Goal: Task Accomplishment & Management: Use online tool/utility

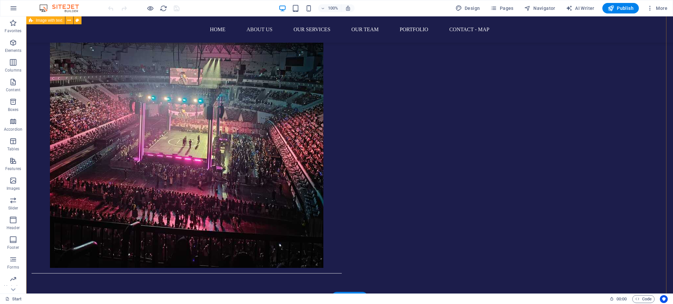
scroll to position [744, 0]
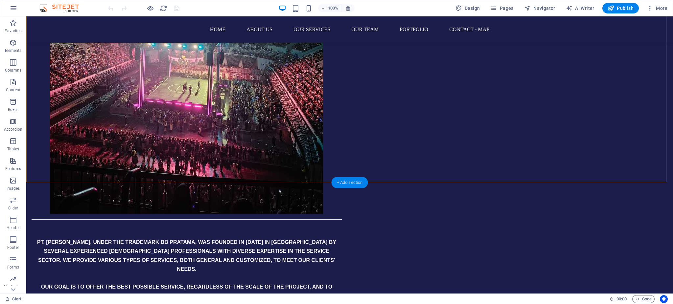
click at [351, 178] on div "+ Add section" at bounding box center [349, 182] width 36 height 11
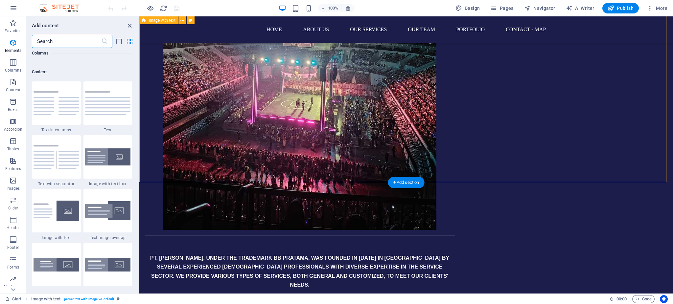
scroll to position [1149, 0]
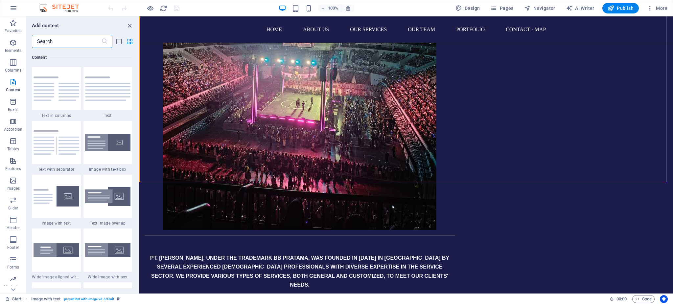
click at [63, 41] on input "text" at bounding box center [66, 41] width 69 height 13
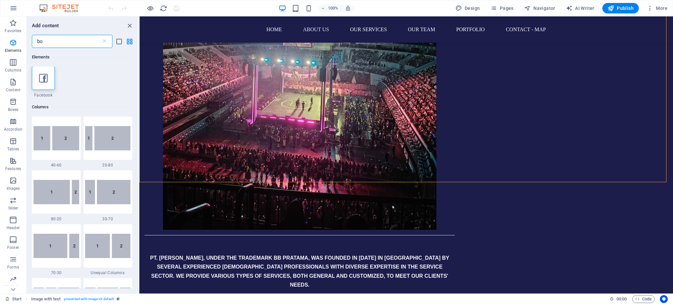
scroll to position [0, 0]
type input "b"
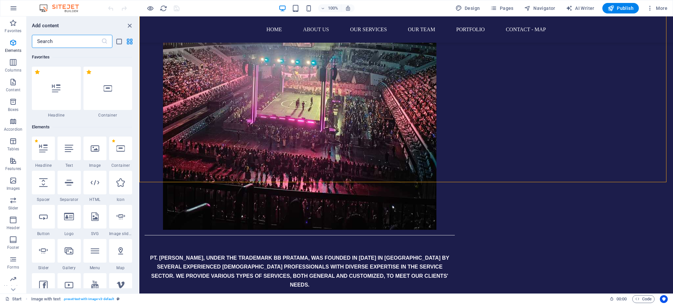
click at [64, 41] on input "text" at bounding box center [66, 41] width 69 height 13
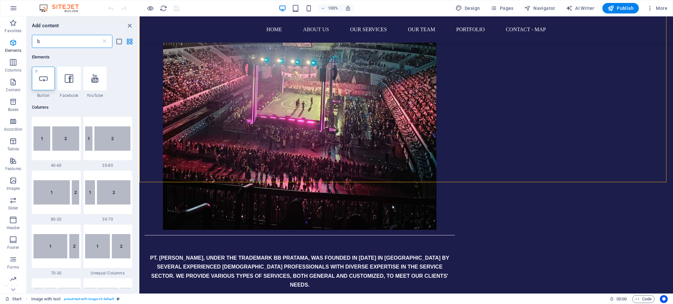
type input "b"
click at [49, 79] on div at bounding box center [43, 79] width 23 height 24
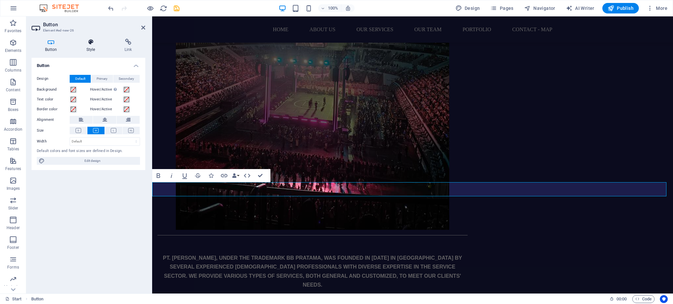
click at [92, 46] on h4 "Style" at bounding box center [92, 46] width 38 height 14
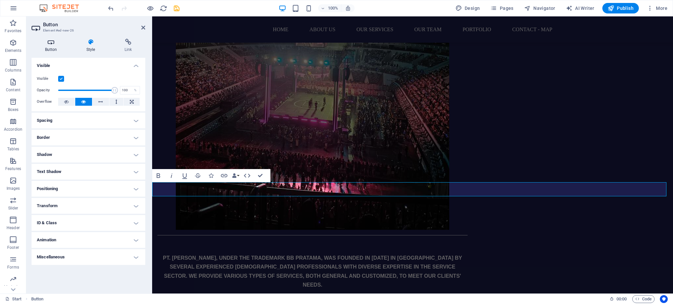
click at [52, 47] on h4 "Button" at bounding box center [52, 46] width 41 height 14
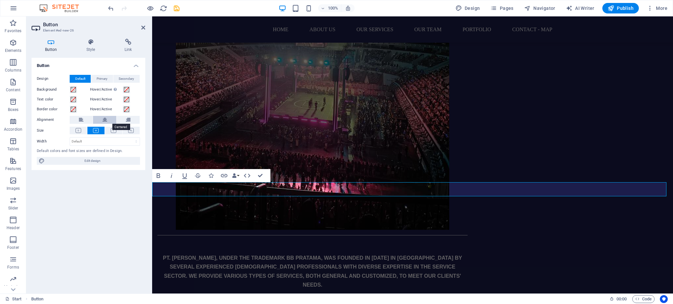
click at [106, 120] on icon at bounding box center [104, 120] width 5 height 8
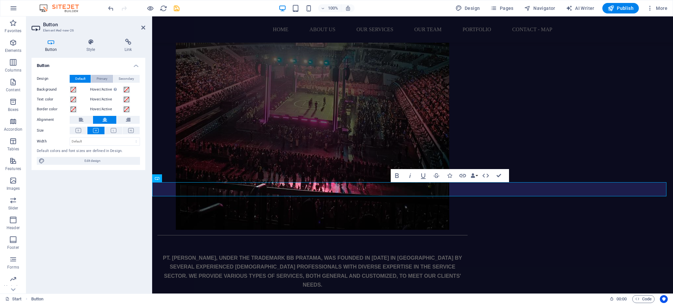
click at [102, 80] on span "Primary" at bounding box center [102, 79] width 11 height 8
click at [126, 78] on span "Secondary" at bounding box center [126, 79] width 15 height 8
click at [104, 79] on span "Primary" at bounding box center [102, 79] width 11 height 8
click at [85, 77] on span "Default" at bounding box center [80, 79] width 10 height 8
click at [311, 167] on div "ABOUT US PT. [PERSON_NAME], UNDER THE TRADEMARK BB PRATAMA, WAS FOUNDED IN [DAT…" at bounding box center [412, 114] width 521 height 635
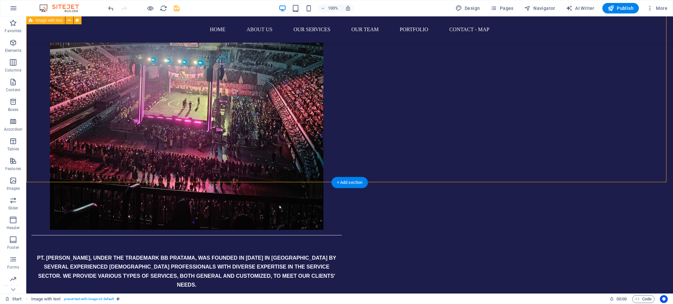
click at [401, 166] on div "ABOUT US PT. [PERSON_NAME], UNDER THE TRADEMARK BB PRATAMA, WAS FOUNDED IN [DAT…" at bounding box center [349, 114] width 646 height 635
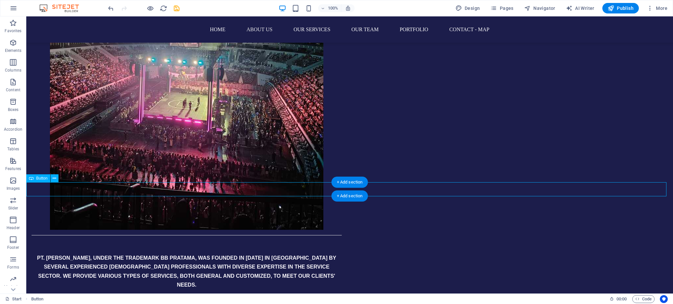
click at [415, 157] on div "ABOUT US PT. [PERSON_NAME], UNDER THE TRADEMARK BB PRATAMA, WAS FOUNDED IN [DAT…" at bounding box center [349, 114] width 646 height 635
click at [51, 179] on button at bounding box center [55, 178] width 8 height 8
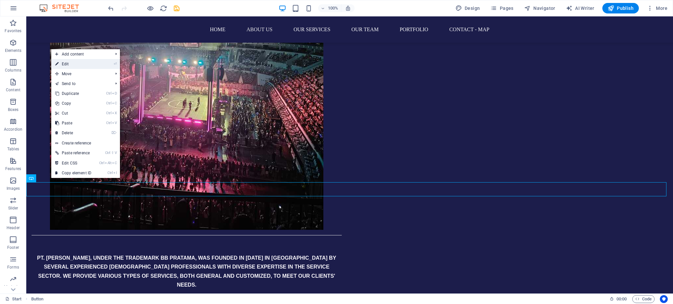
click at [80, 66] on link "⏎ Edit" at bounding box center [73, 64] width 44 height 10
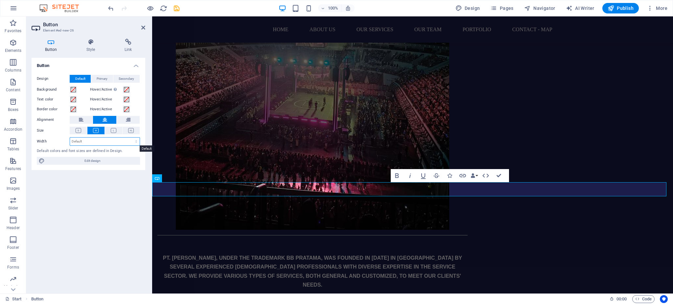
click at [119, 141] on select "Default px rem % em vh vw" at bounding box center [105, 142] width 70 height 8
click at [108, 160] on span "Edit design" at bounding box center [92, 161] width 91 height 8
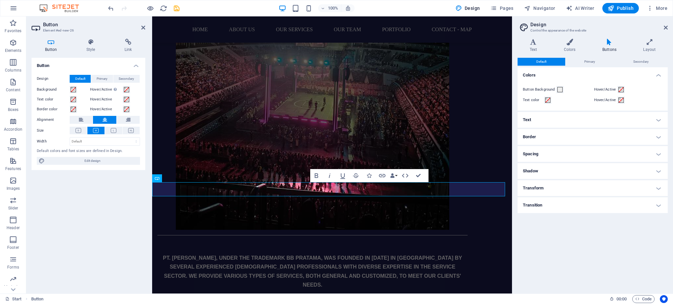
click at [542, 121] on h4 "Text" at bounding box center [592, 120] width 150 height 16
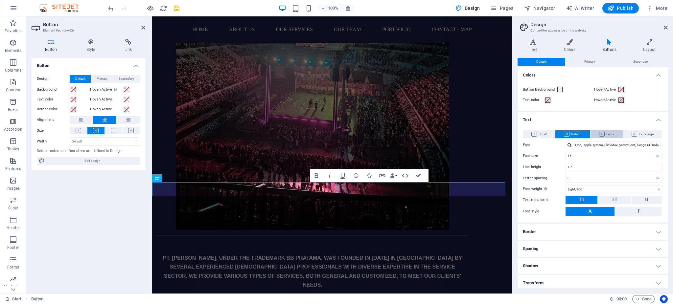
click at [605, 133] on span "Large" at bounding box center [606, 134] width 15 height 8
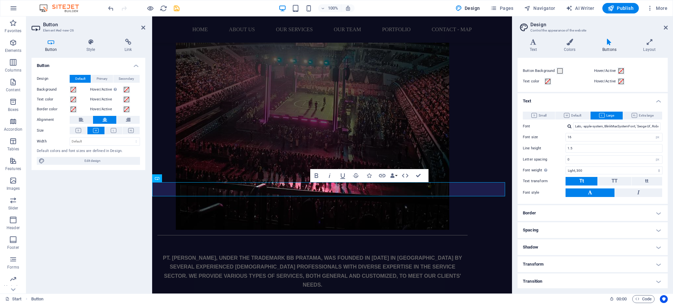
click at [576, 217] on h4 "Border" at bounding box center [592, 213] width 150 height 16
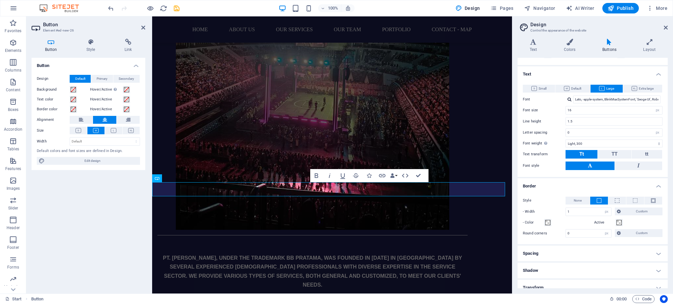
scroll to position [69, 0]
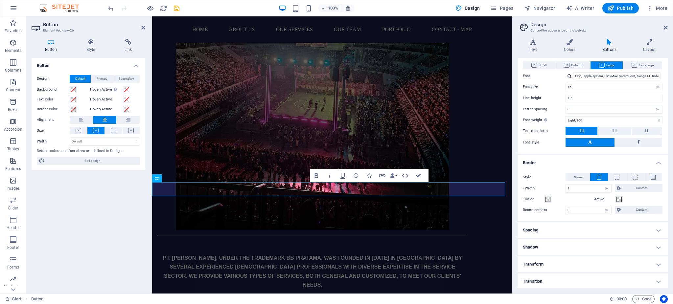
click at [580, 233] on h4 "Spacing" at bounding box center [592, 230] width 150 height 16
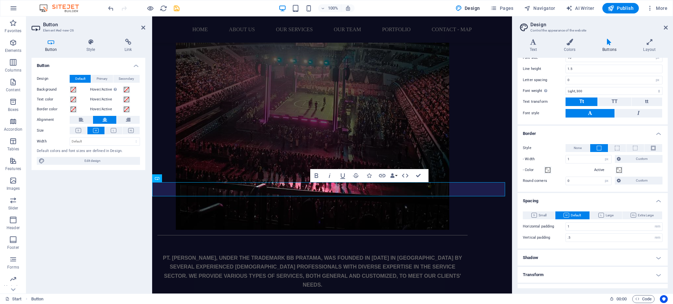
scroll to position [109, 0]
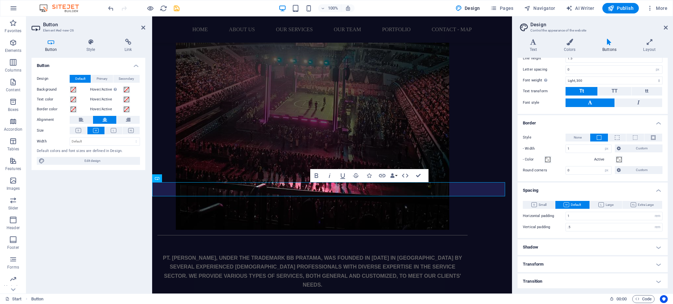
click at [578, 248] on h4 "Shadow" at bounding box center [592, 247] width 150 height 16
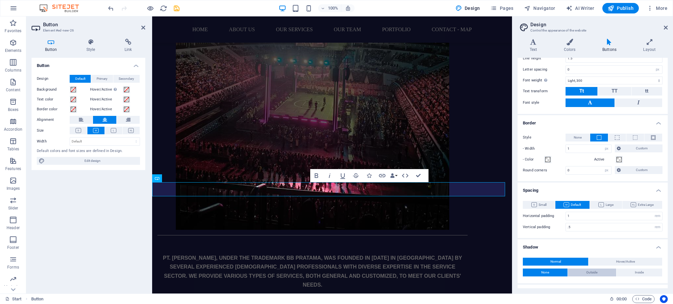
scroll to position [137, 0]
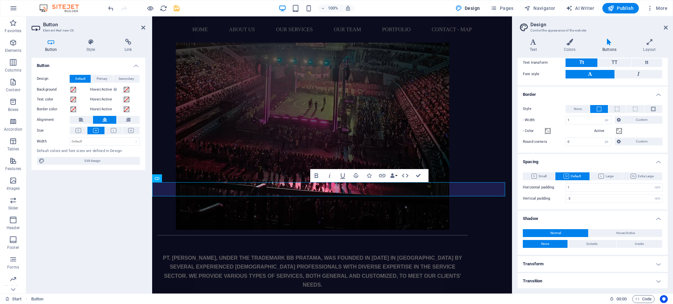
click at [575, 262] on h4 "Transform" at bounding box center [592, 264] width 150 height 16
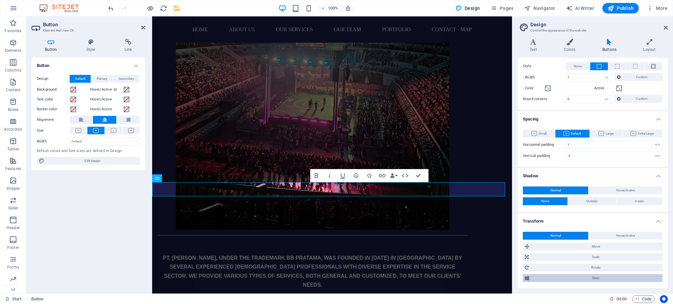
scroll to position [196, 0]
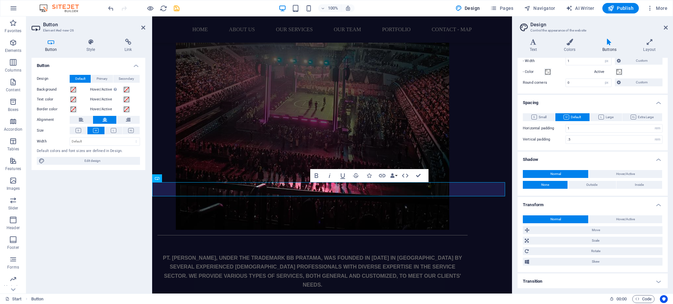
click at [571, 280] on h4 "Transition" at bounding box center [592, 282] width 150 height 16
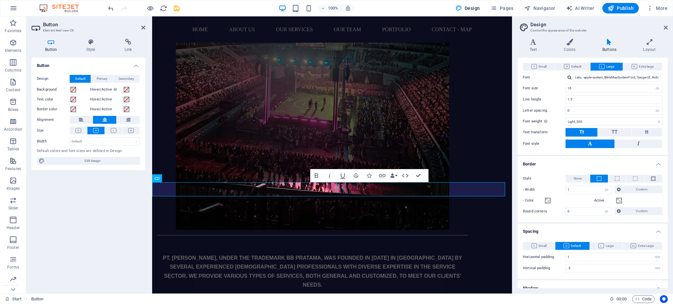
scroll to position [0, 0]
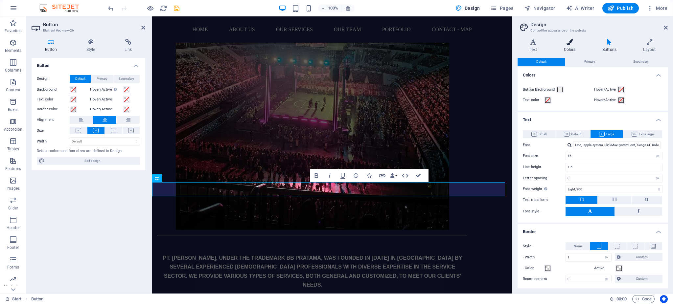
click at [568, 45] on h4 "Colors" at bounding box center [570, 46] width 38 height 14
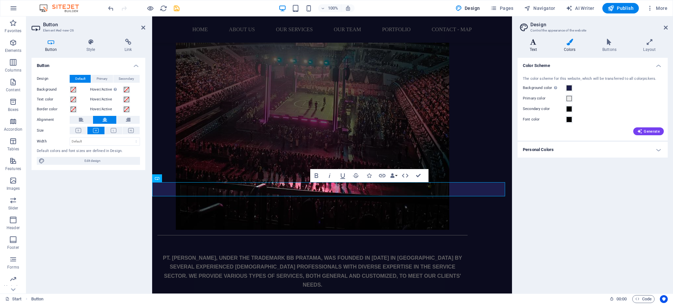
click at [535, 45] on icon at bounding box center [533, 42] width 32 height 7
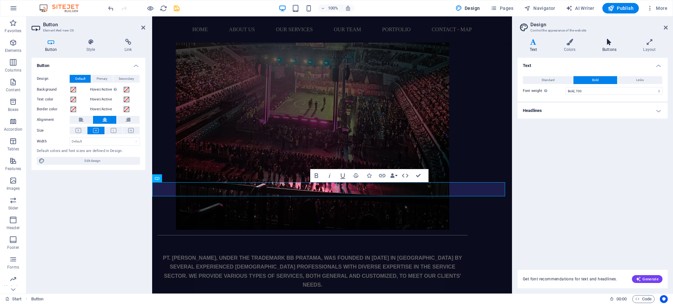
click at [610, 42] on icon at bounding box center [609, 42] width 38 height 7
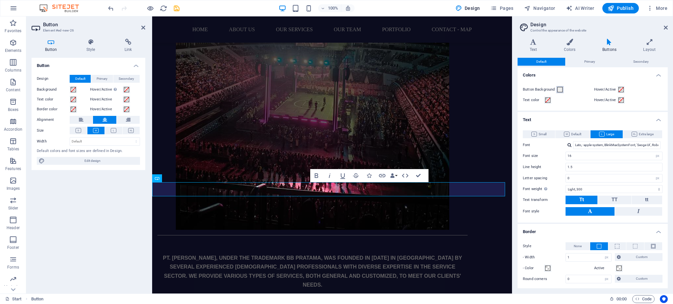
click at [559, 90] on span at bounding box center [559, 89] width 5 height 5
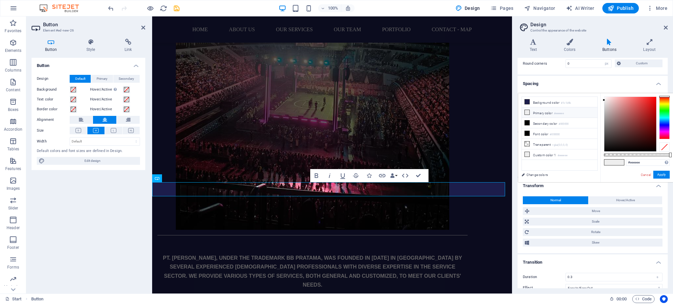
scroll to position [225, 0]
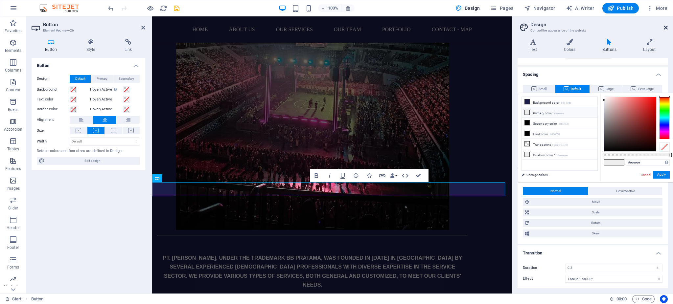
click at [664, 26] on icon at bounding box center [665, 27] width 4 height 5
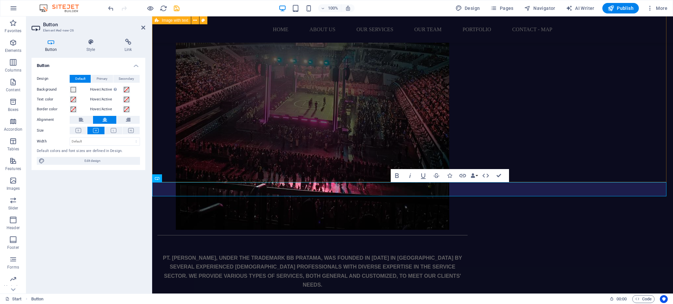
click at [538, 163] on div "ABOUT US PT. [PERSON_NAME], UNDER THE TRADEMARK BB PRATAMA, WAS FOUNDED IN [DAT…" at bounding box center [412, 114] width 521 height 635
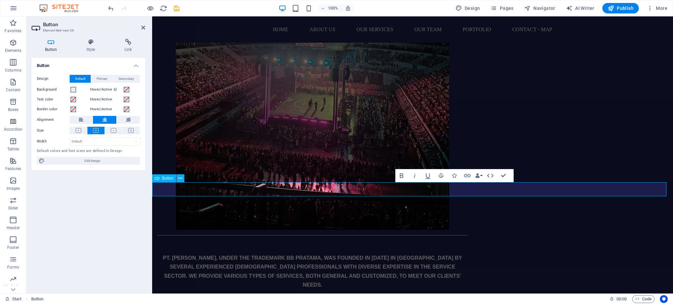
click at [361, 169] on div "ABOUT US PT. [PERSON_NAME], UNDER THE TRADEMARK BB PRATAMA, WAS FOUNDED IN [DAT…" at bounding box center [412, 114] width 521 height 635
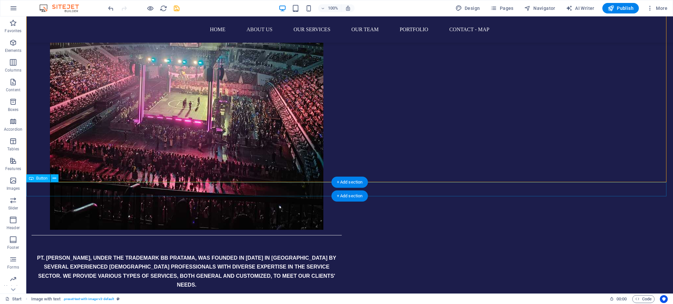
click at [53, 177] on icon at bounding box center [55, 178] width 4 height 7
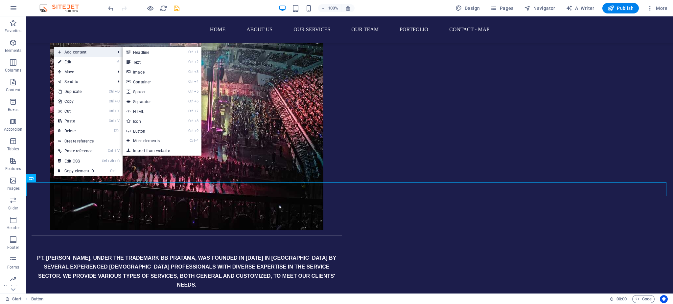
click at [81, 51] on span "Add content" at bounding box center [83, 52] width 59 height 10
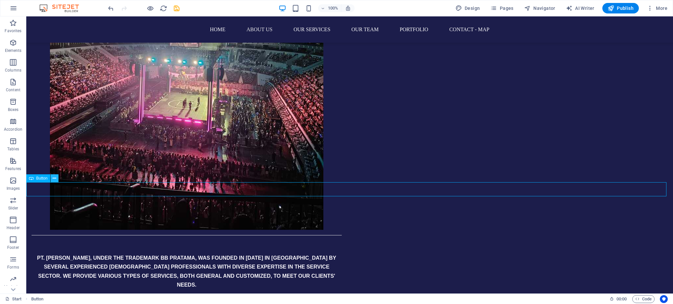
click at [53, 177] on icon at bounding box center [55, 178] width 4 height 7
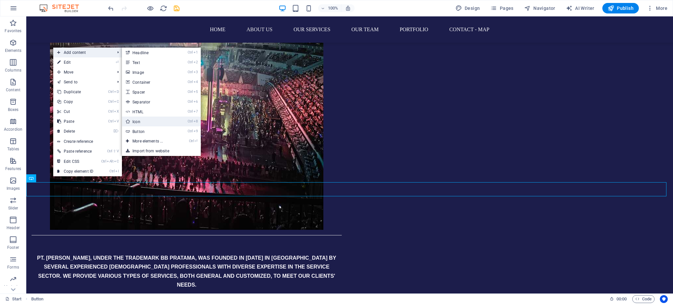
click at [143, 123] on link "Ctrl 8 Icon" at bounding box center [149, 122] width 54 height 10
select select "xMidYMid"
select select "px"
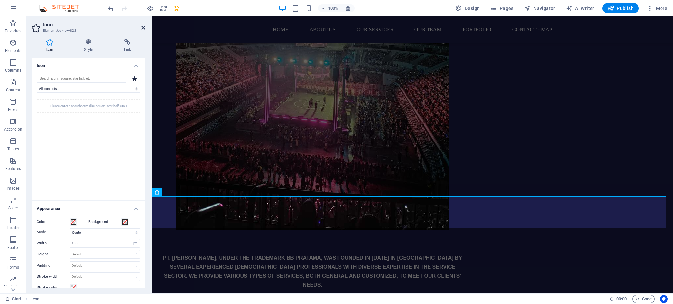
click at [143, 28] on icon at bounding box center [143, 27] width 4 height 5
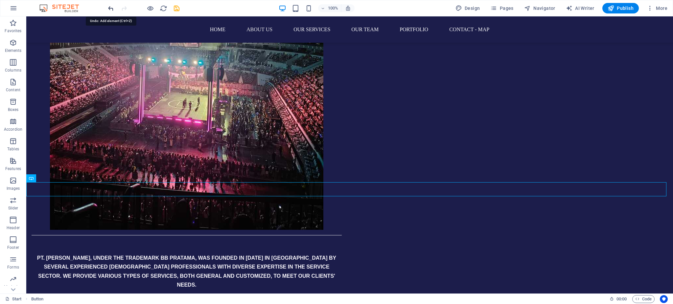
click at [110, 11] on icon "undo" at bounding box center [111, 9] width 8 height 8
click at [52, 178] on button at bounding box center [55, 178] width 8 height 8
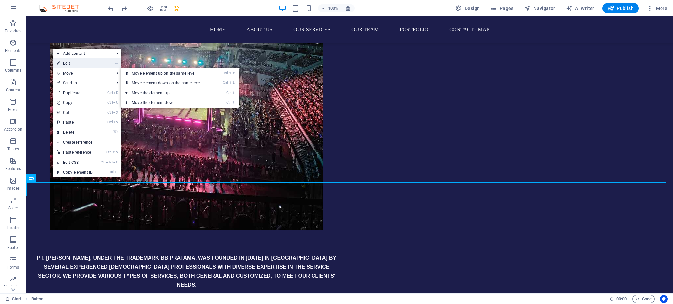
click at [72, 60] on link "⏎ Edit" at bounding box center [75, 63] width 44 height 10
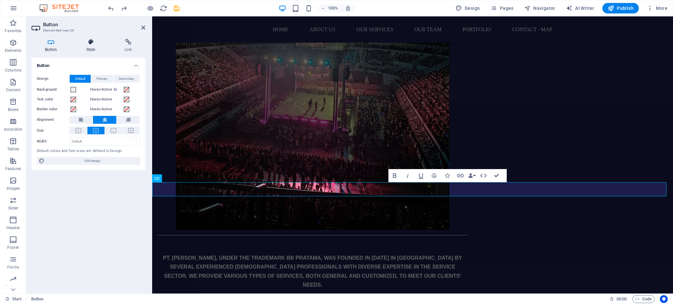
click at [88, 47] on h4 "Style" at bounding box center [92, 46] width 38 height 14
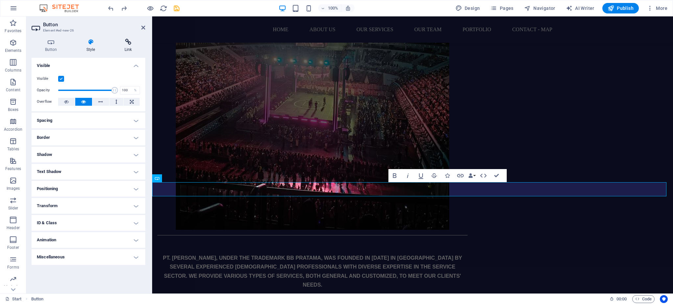
click at [128, 44] on icon at bounding box center [128, 42] width 34 height 7
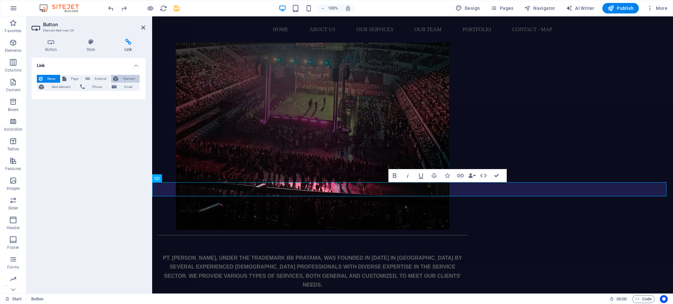
click at [128, 79] on span "Element" at bounding box center [128, 79] width 17 height 8
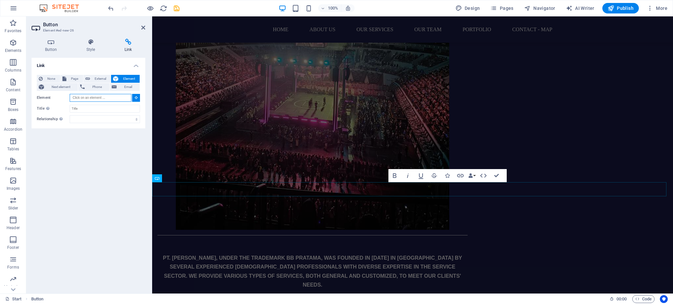
click at [123, 98] on input "Element" at bounding box center [101, 98] width 62 height 8
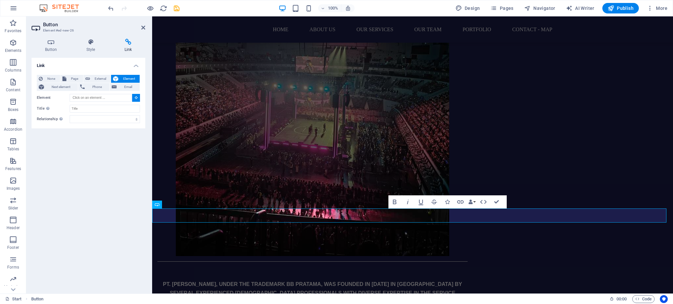
click at [141, 27] on h2 "Button" at bounding box center [94, 25] width 102 height 6
click at [143, 27] on icon at bounding box center [143, 27] width 4 height 5
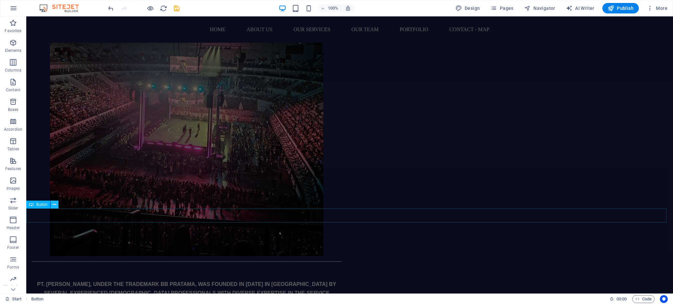
click at [55, 203] on icon at bounding box center [55, 204] width 4 height 7
click at [52, 204] on button at bounding box center [55, 205] width 8 height 8
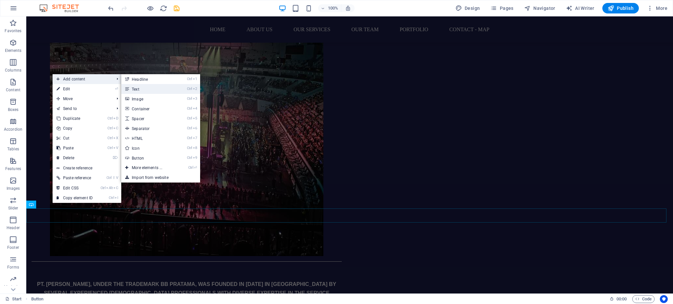
click at [145, 87] on link "Ctrl 2 Text" at bounding box center [148, 89] width 54 height 10
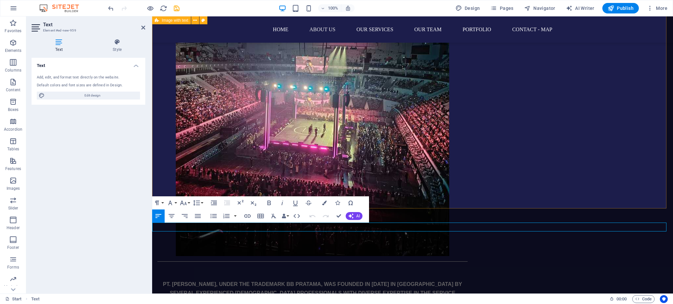
click at [236, 180] on div "ABOUT US PT. [PERSON_NAME], UNDER THE TRADEMARK BB PRATAMA, WAS FOUNDED IN [DAT…" at bounding box center [412, 140] width 521 height 635
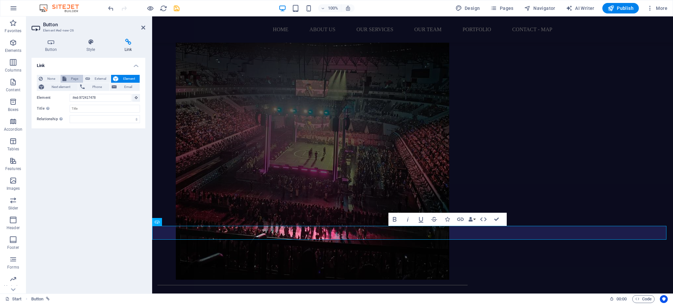
scroll to position [692, 0]
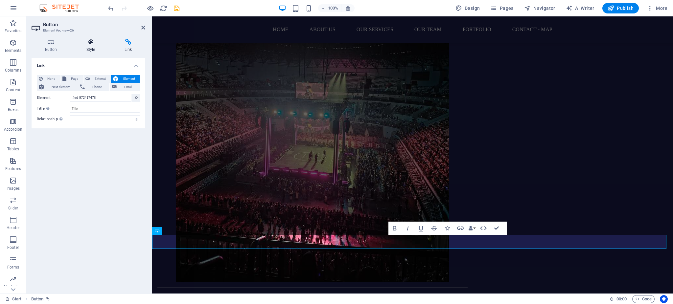
click at [88, 42] on icon at bounding box center [90, 42] width 35 height 7
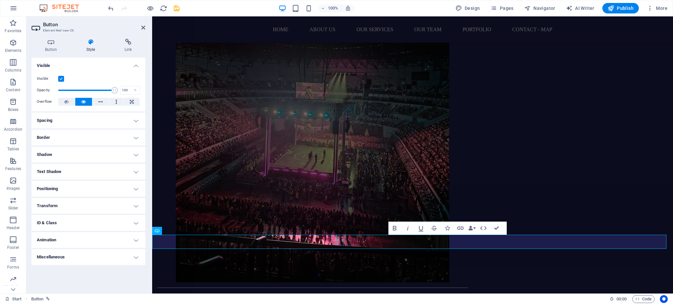
click at [135, 118] on h4 "Spacing" at bounding box center [89, 121] width 114 height 16
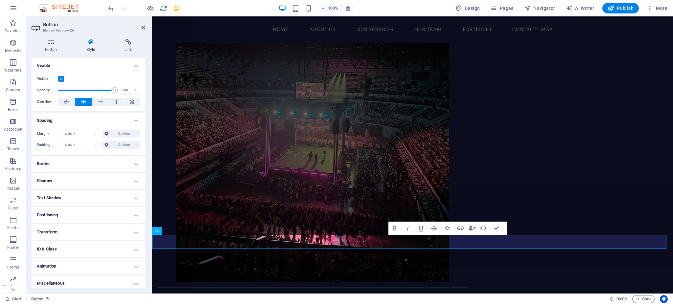
click at [117, 163] on h4 "Border" at bounding box center [89, 164] width 114 height 16
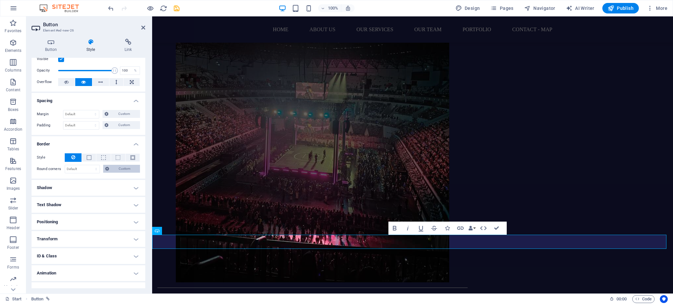
scroll to position [29, 0]
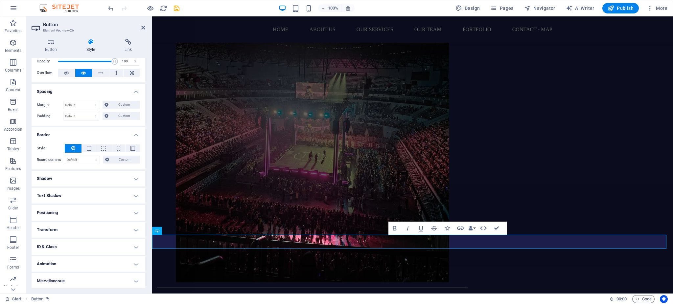
click at [117, 176] on h4 "Shadow" at bounding box center [89, 179] width 114 height 16
click at [86, 210] on h4 "Text Shadow" at bounding box center [89, 211] width 114 height 16
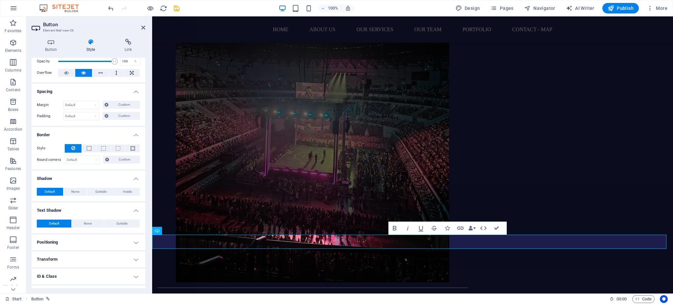
click at [87, 246] on h4 "Positioning" at bounding box center [89, 242] width 114 height 16
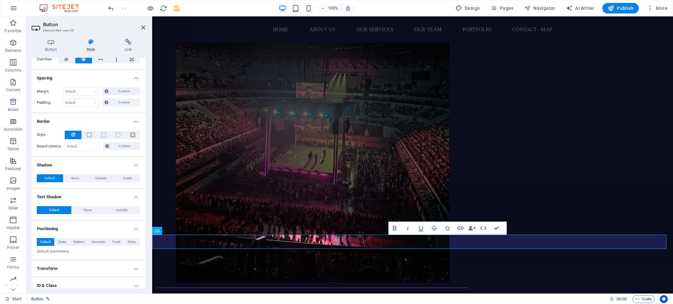
scroll to position [81, 0]
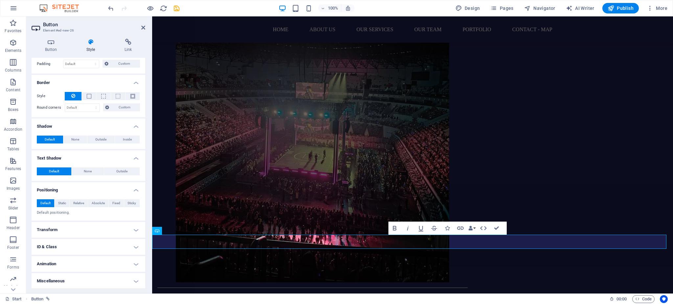
click at [141, 27] on h2 "Button" at bounding box center [94, 25] width 102 height 6
click at [141, 27] on icon at bounding box center [143, 27] width 4 height 5
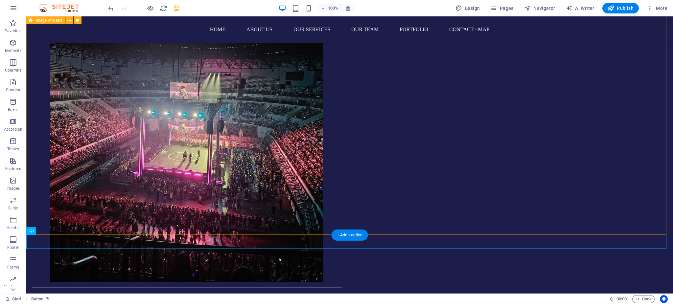
click at [563, 156] on div "ABOUT US PT. [PERSON_NAME], UNDER THE TRADEMARK BB PRATAMA, WAS FOUNDED IN [DAT…" at bounding box center [349, 166] width 646 height 635
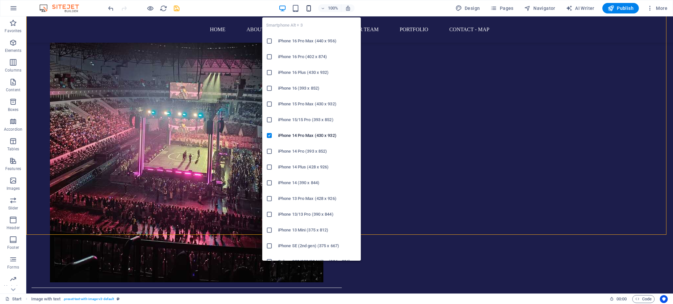
click at [310, 9] on icon "button" at bounding box center [309, 9] width 8 height 8
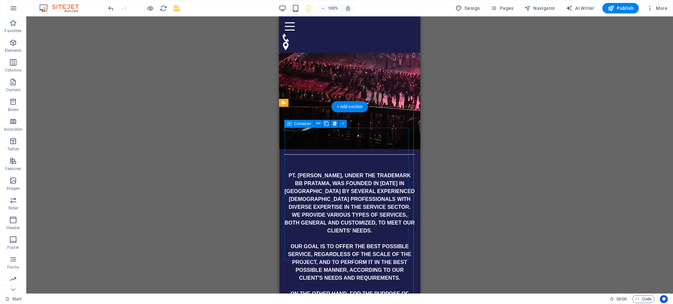
scroll to position [736, 0]
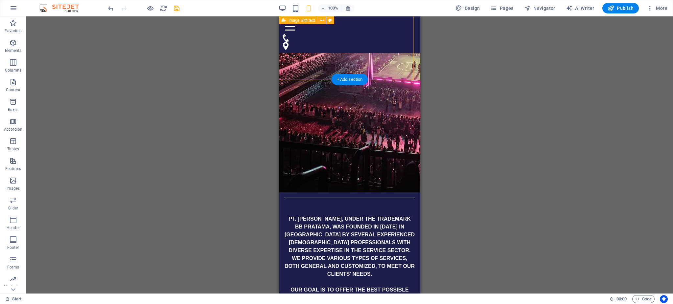
click at [337, 62] on div "ABOUT US PT. [PERSON_NAME], UNDER THE TRADEMARK BB PRATAMA, WAS FOUNDED IN [DAT…" at bounding box center [349, 126] width 141 height 689
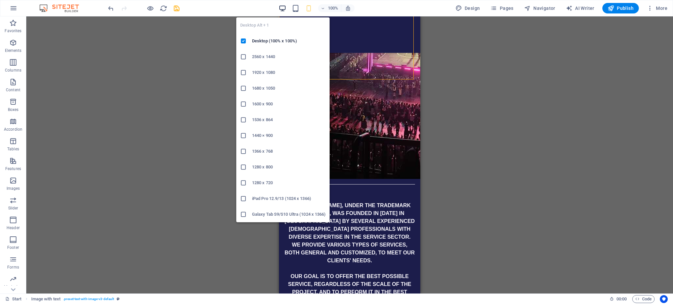
click at [281, 7] on icon "button" at bounding box center [282, 9] width 8 height 8
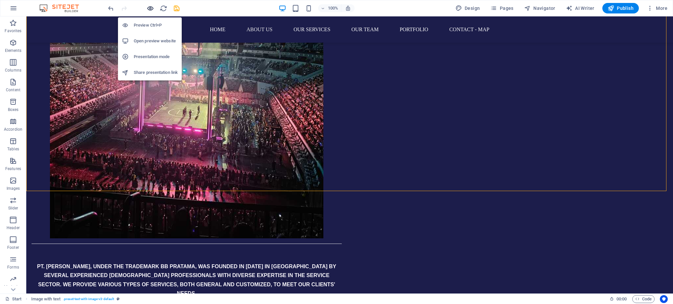
click at [151, 7] on icon "button" at bounding box center [150, 9] width 8 height 8
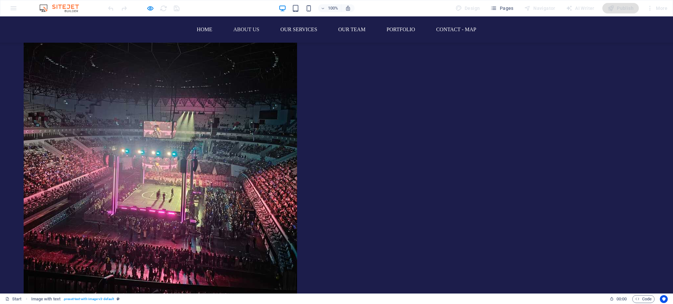
scroll to position [705, 0]
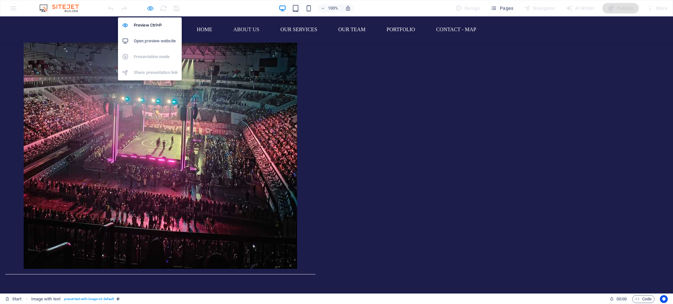
click at [148, 7] on icon "button" at bounding box center [150, 9] width 8 height 8
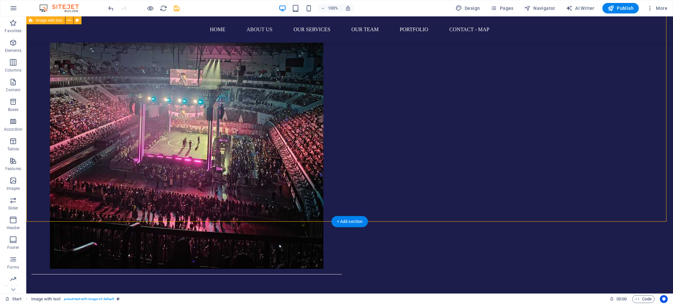
scroll to position [779, 0]
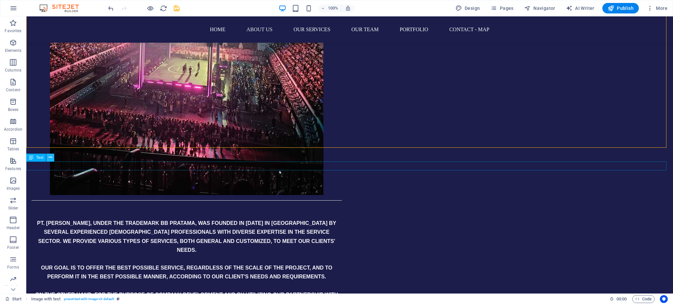
click at [50, 157] on icon at bounding box center [51, 157] width 4 height 7
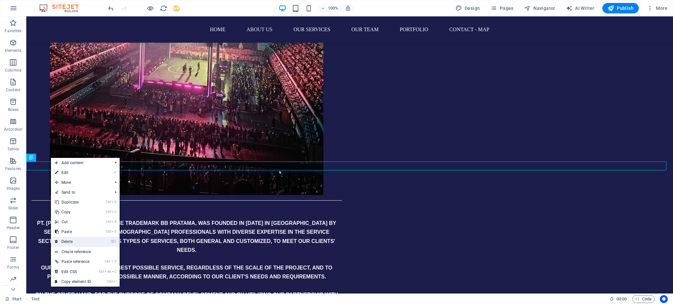
click at [70, 242] on link "⌦ Delete" at bounding box center [73, 242] width 44 height 10
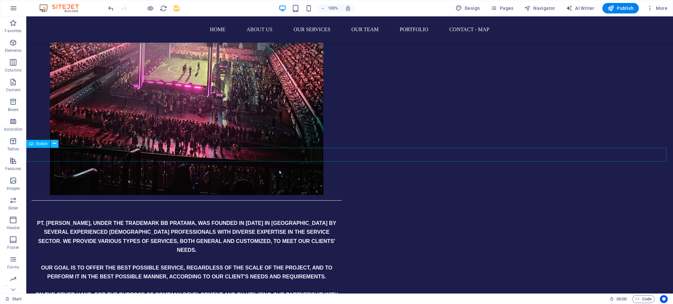
click at [54, 145] on icon at bounding box center [55, 143] width 4 height 7
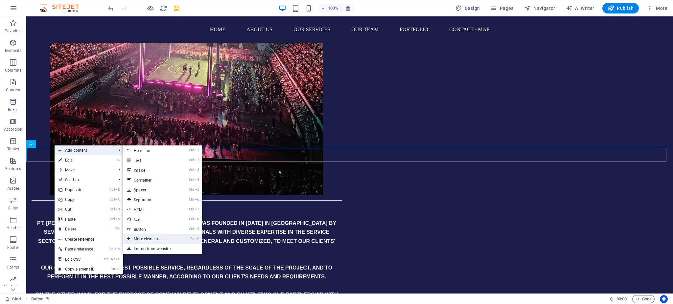
click at [154, 241] on link "Ctrl ⏎ More elements ..." at bounding box center [150, 239] width 54 height 10
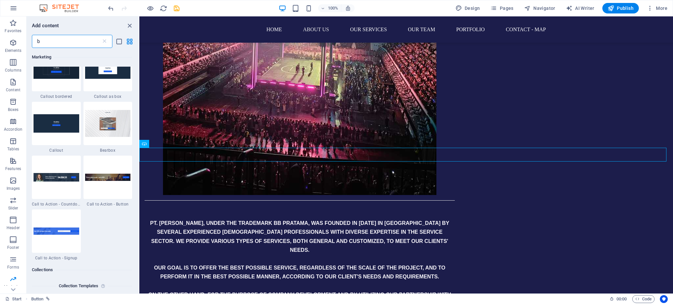
scroll to position [3370, 0]
click at [129, 26] on icon "close panel" at bounding box center [130, 26] width 8 height 8
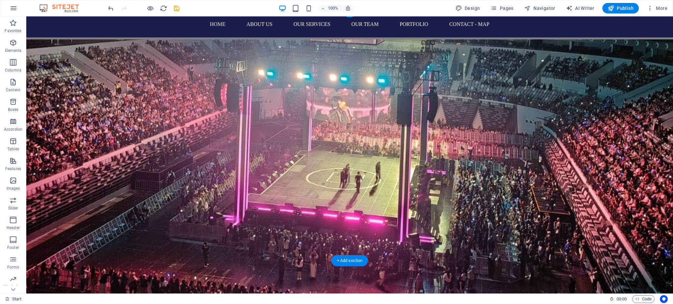
scroll to position [6, 0]
click at [495, 23] on nav "Home ABOUT US OUR SERVICES OUR TEAM PORTFOLIO CONTACT - MAP" at bounding box center [349, 24] width 310 height 16
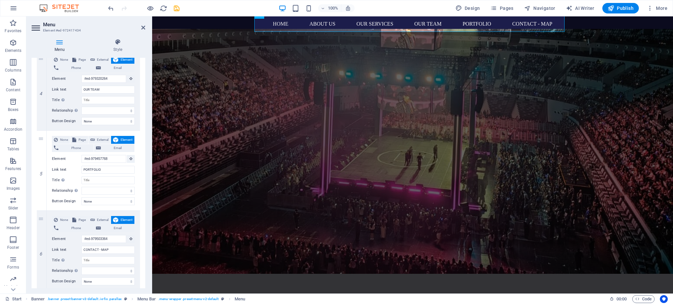
scroll to position [330, 0]
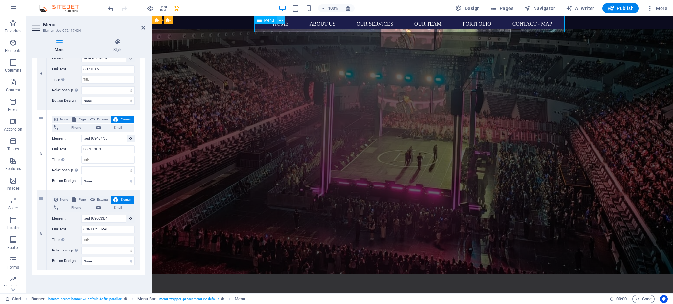
click at [281, 20] on icon at bounding box center [281, 20] width 4 height 7
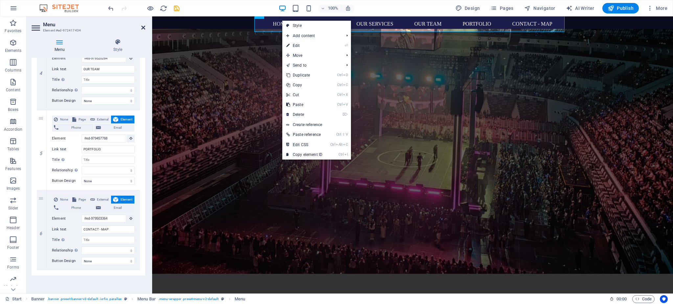
click at [144, 27] on icon at bounding box center [143, 27] width 4 height 5
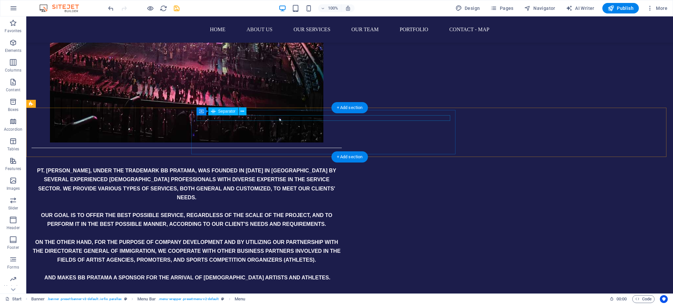
scroll to position [809, 0]
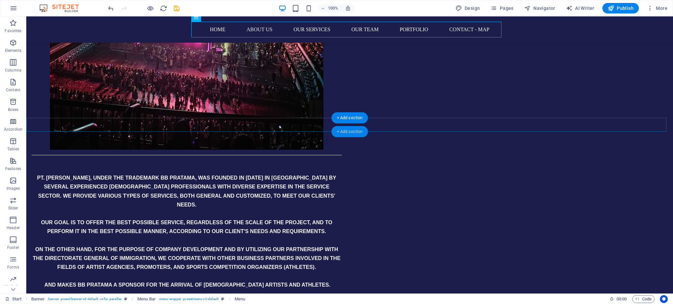
click at [353, 130] on div "+ Add section" at bounding box center [349, 131] width 36 height 11
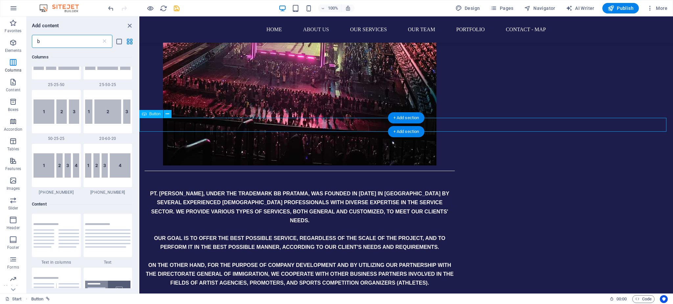
scroll to position [389, 0]
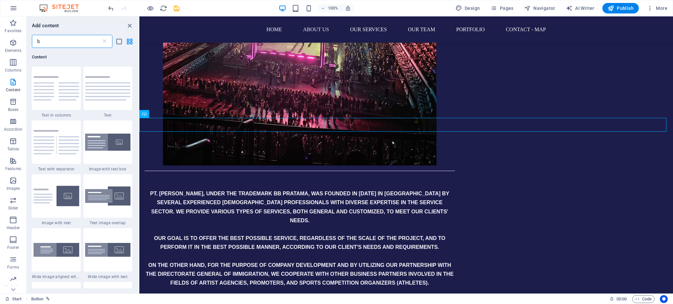
click at [54, 44] on input "b" at bounding box center [66, 41] width 69 height 13
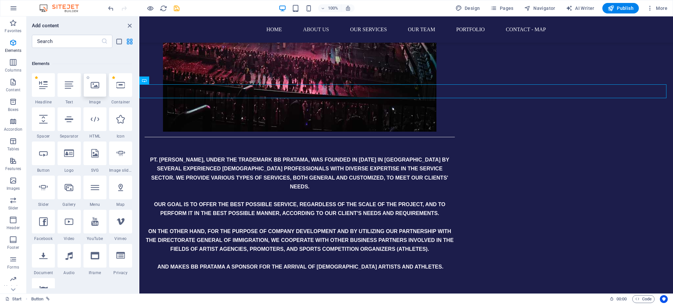
scroll to position [67, 0]
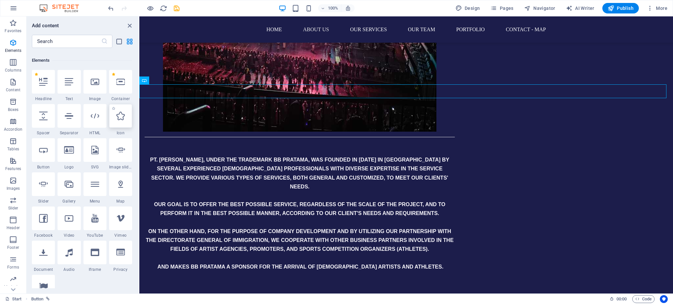
click at [125, 119] on div at bounding box center [120, 116] width 23 height 24
select select "xMidYMid"
select select "px"
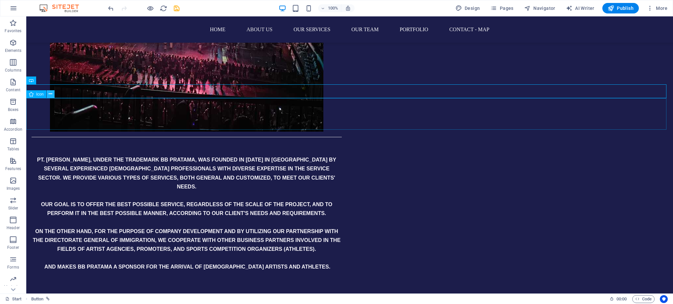
click at [52, 95] on icon at bounding box center [51, 94] width 4 height 7
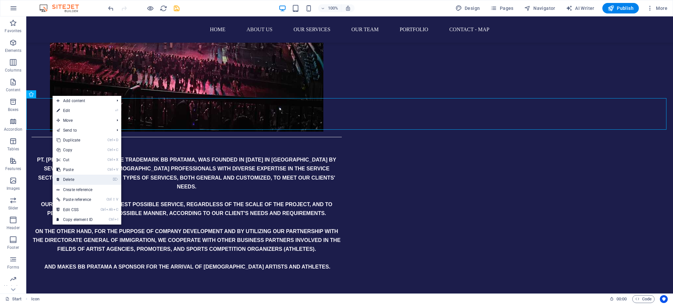
click at [70, 177] on link "⌦ Delete" at bounding box center [75, 180] width 44 height 10
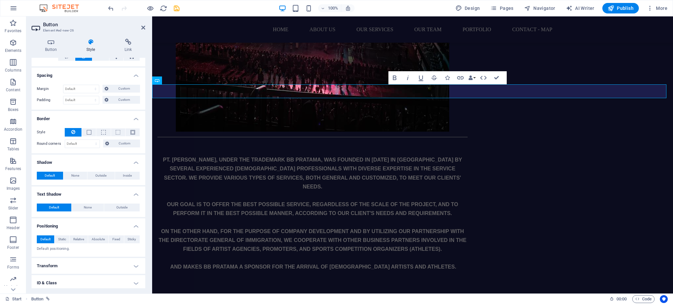
scroll to position [45, 0]
click at [89, 131] on span at bounding box center [89, 132] width 5 height 5
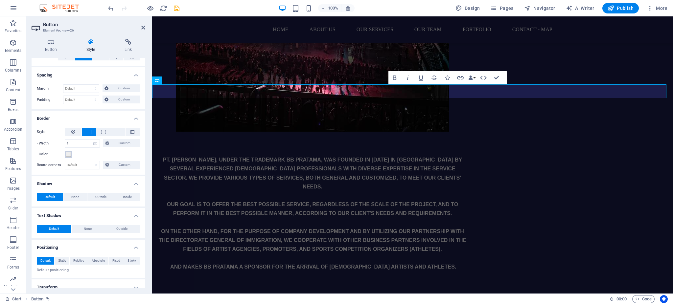
click at [67, 156] on button "- Color" at bounding box center [68, 154] width 7 height 7
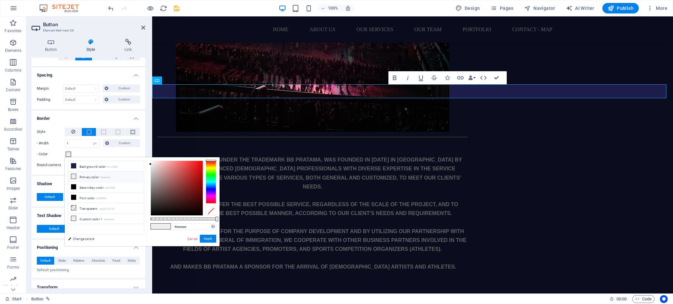
click at [77, 178] on li "Primary color #eeeeee" at bounding box center [106, 176] width 76 height 11
click at [106, 179] on small "#eeeeee" at bounding box center [105, 177] width 10 height 5
click at [210, 240] on button "Apply" at bounding box center [208, 239] width 16 height 8
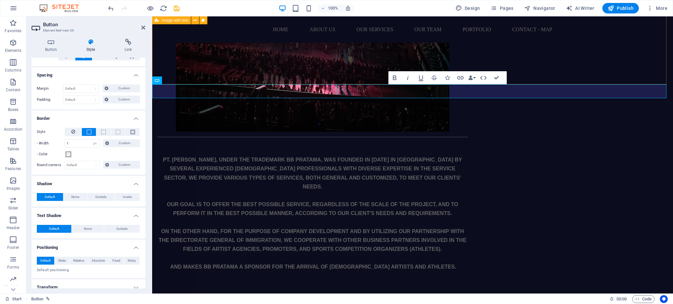
click at [322, 63] on div "ABOUT US PT. [PERSON_NAME], UNDER THE TRADEMARK BB PRATAMA, WAS FOUNDED IN [DAT…" at bounding box center [412, 16] width 521 height 635
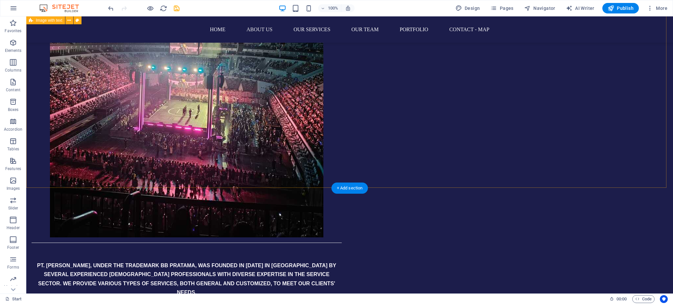
scroll to position [735, 0]
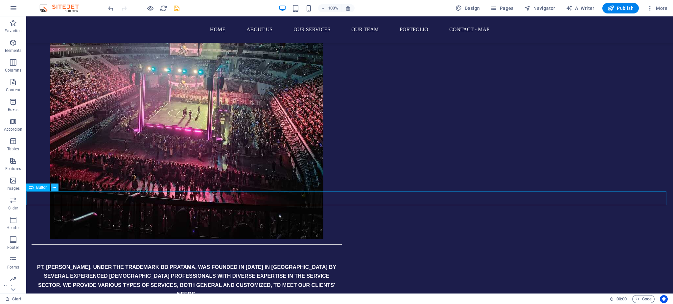
click at [56, 187] on button at bounding box center [55, 188] width 8 height 8
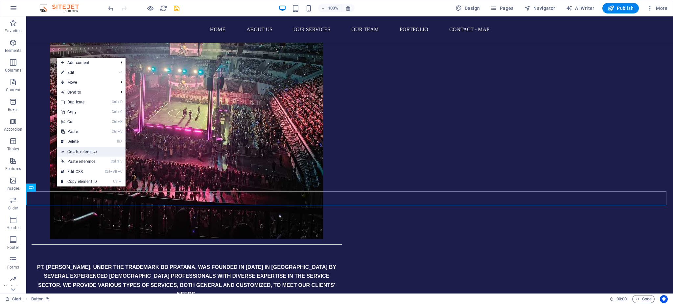
click at [90, 151] on link "Create reference" at bounding box center [91, 152] width 69 height 10
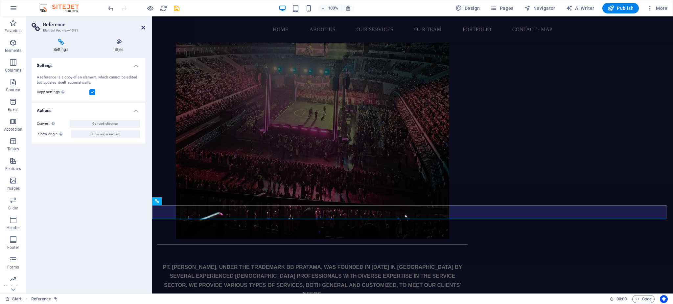
click at [143, 26] on icon at bounding box center [143, 27] width 4 height 5
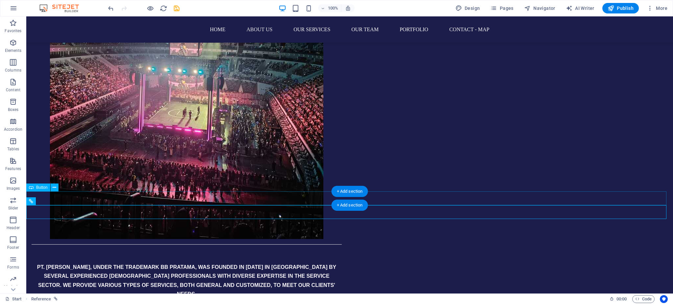
click at [60, 200] on icon at bounding box center [61, 201] width 4 height 7
click at [243, 178] on div "ABOUT US PT. [PERSON_NAME], UNDER THE TRADEMARK BB PRATAMA, WAS FOUNDED IN [DAT…" at bounding box center [349, 123] width 646 height 635
click at [61, 203] on icon at bounding box center [61, 201] width 4 height 7
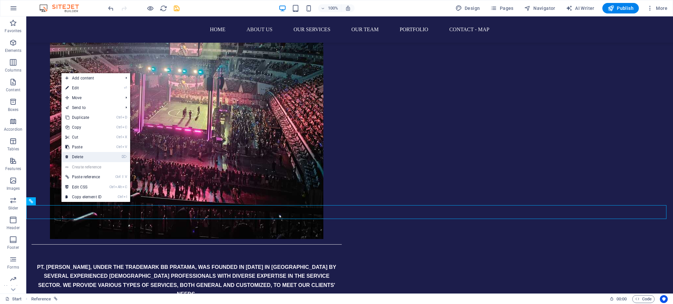
click at [76, 155] on link "⌦ Delete" at bounding box center [83, 157] width 44 height 10
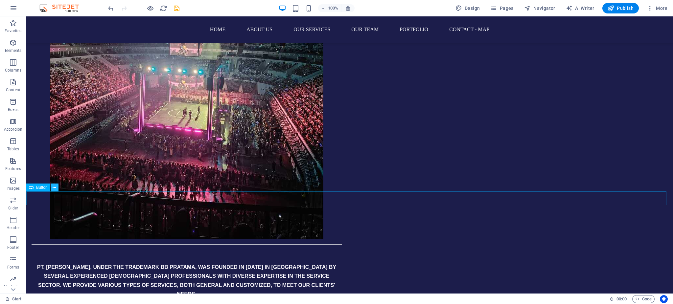
click at [56, 186] on icon at bounding box center [55, 187] width 4 height 7
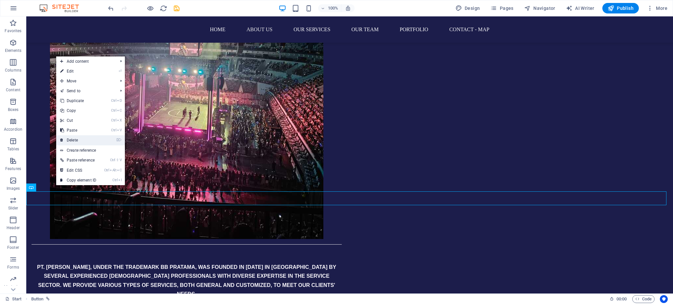
click at [76, 140] on link "⌦ Delete" at bounding box center [78, 140] width 44 height 10
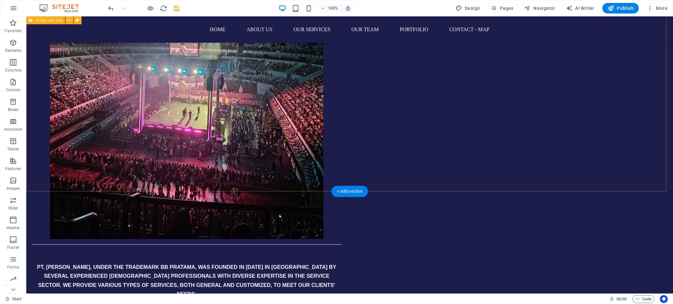
click at [311, 173] on div "ABOUT US PT. [PERSON_NAME], UNDER THE TRADEMARK BB PRATAMA, WAS FOUNDED IN [DAT…" at bounding box center [349, 123] width 646 height 635
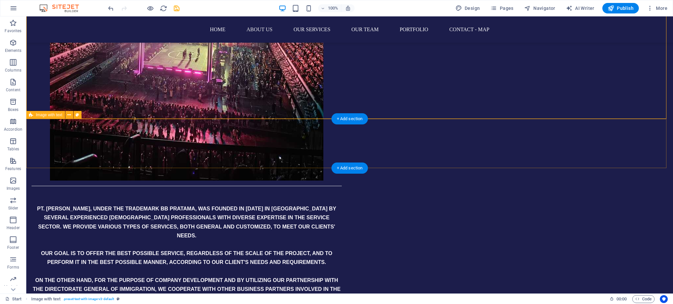
scroll to position [793, 0]
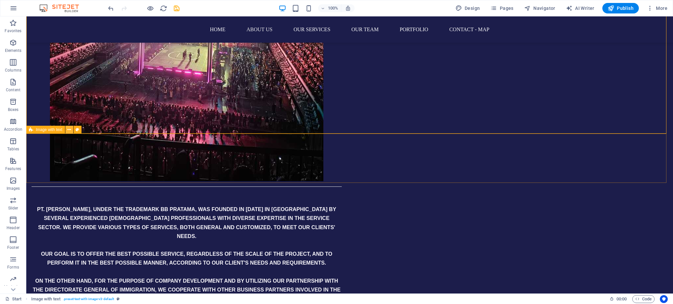
click at [67, 128] on icon at bounding box center [69, 129] width 4 height 7
click at [66, 130] on button at bounding box center [69, 130] width 8 height 8
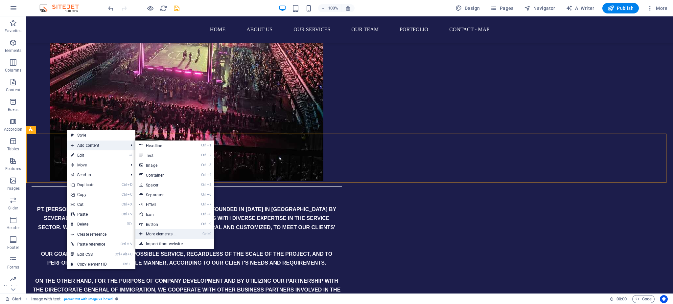
click at [169, 232] on link "Ctrl ⏎ More elements ..." at bounding box center [162, 234] width 54 height 10
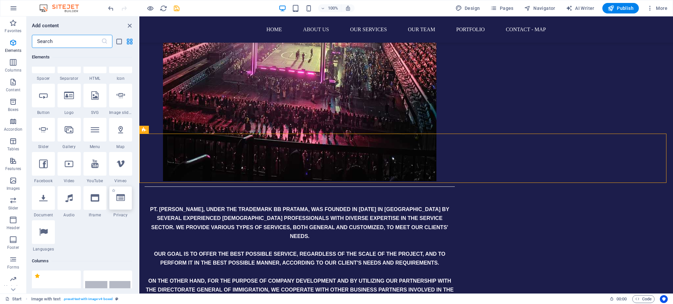
scroll to position [183, 0]
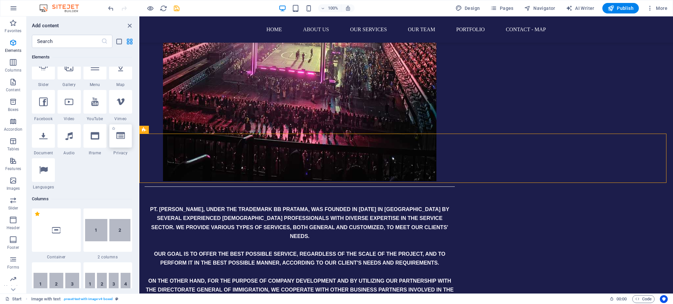
click at [125, 140] on div at bounding box center [120, 136] width 23 height 24
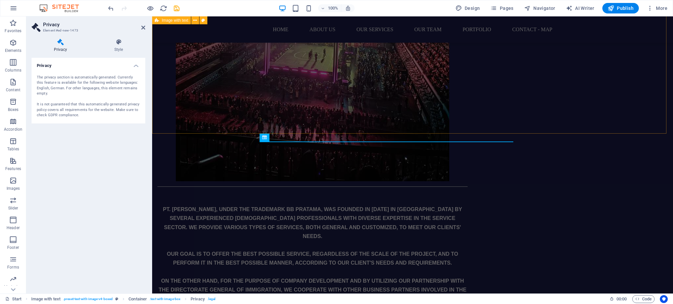
click at [222, 94] on div "ABOUT US PT. [PERSON_NAME], UNDER THE TRADEMARK BB PRATAMA, WAS FOUNDED IN [DAT…" at bounding box center [412, 65] width 521 height 635
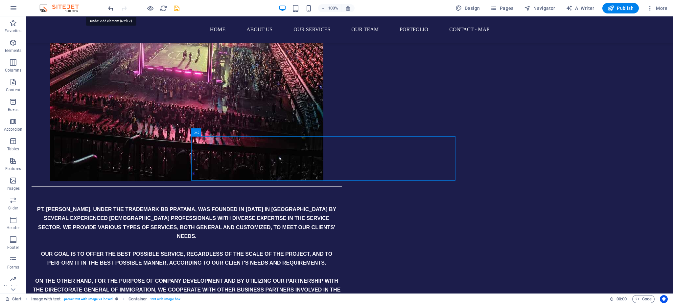
click at [111, 6] on icon "undo" at bounding box center [111, 9] width 8 height 8
click at [124, 8] on icon "redo" at bounding box center [124, 9] width 8 height 8
click at [68, 128] on icon at bounding box center [69, 129] width 4 height 7
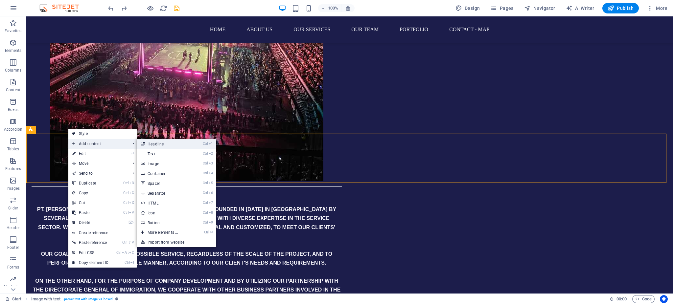
click at [164, 144] on link "Ctrl 1 Headline" at bounding box center [164, 144] width 54 height 10
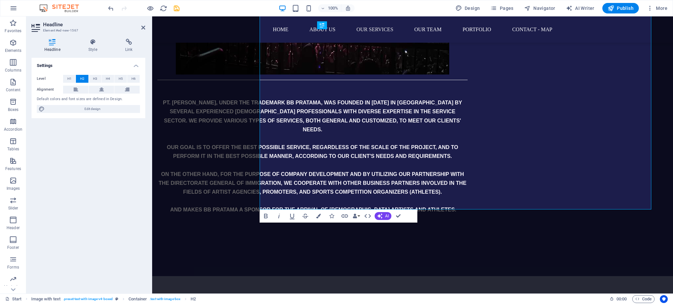
scroll to position [900, 0]
click at [107, 9] on icon "undo" at bounding box center [111, 9] width 8 height 8
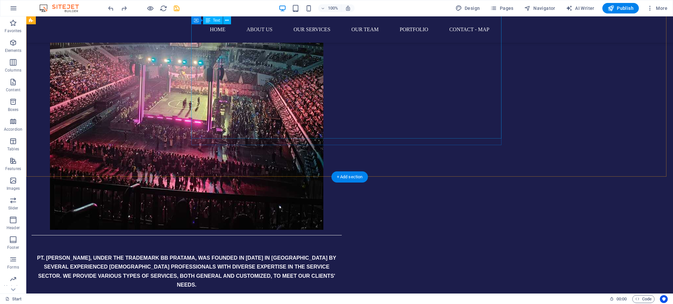
scroll to position [733, 0]
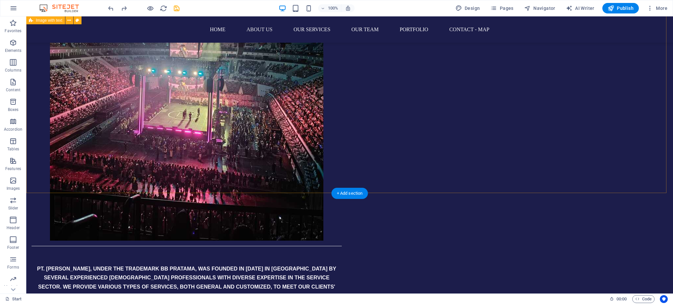
click at [125, 136] on div "ABOUT US PT. [PERSON_NAME], UNDER THE TRADEMARK BB PRATAMA, WAS FOUNDED IN [DAT…" at bounding box center [349, 125] width 646 height 635
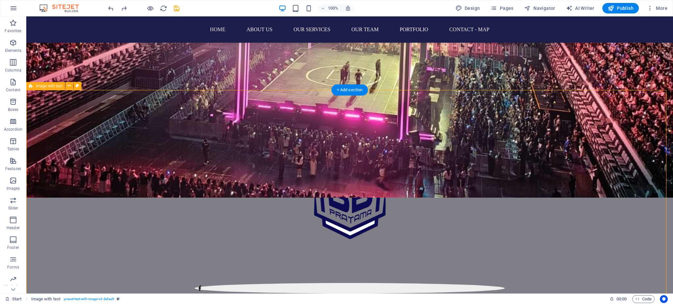
scroll to position [176, 0]
click at [69, 87] on icon at bounding box center [69, 85] width 4 height 7
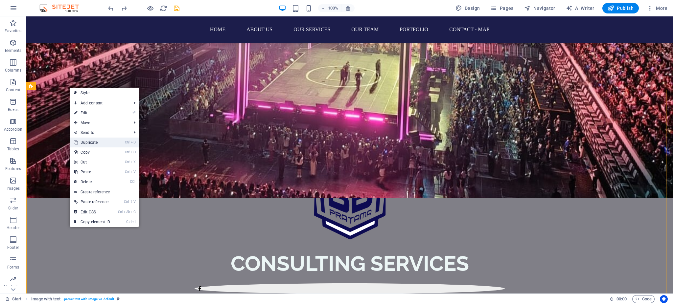
click at [86, 144] on link "Ctrl D Duplicate" at bounding box center [92, 143] width 44 height 10
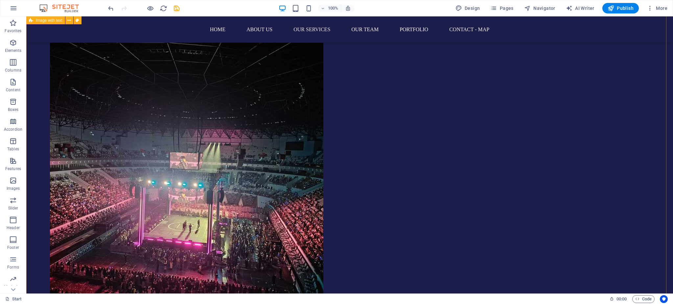
scroll to position [1257, 0]
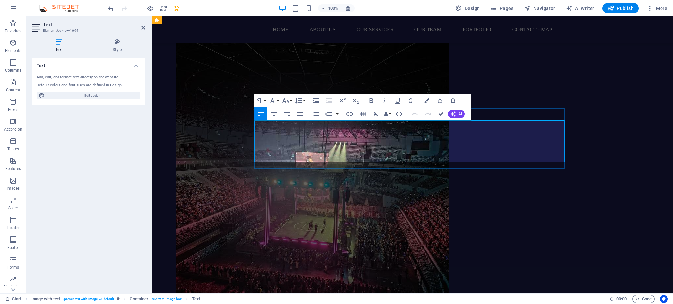
drag, startPoint x: 515, startPoint y: 144, endPoint x: 389, endPoint y: 144, distance: 126.4
drag, startPoint x: 388, startPoint y: 143, endPoint x: 403, endPoint y: 115, distance: 31.5
drag, startPoint x: 403, startPoint y: 115, endPoint x: 380, endPoint y: 135, distance: 31.2
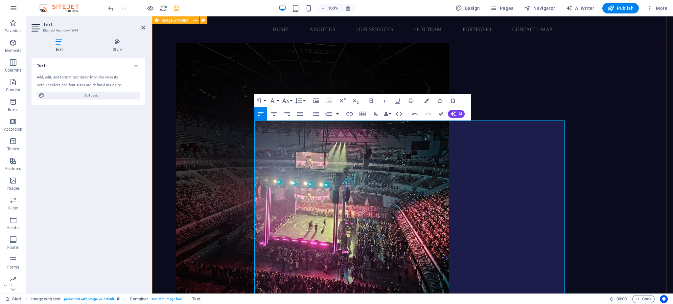
click at [593, 86] on div "ABOUT US AKTA PENDIRIAN PERUSAHAAN: Notaris: [PERSON_NAME], SH, [DOMAIN_NAME][P…" at bounding box center [412, 252] width 521 height 666
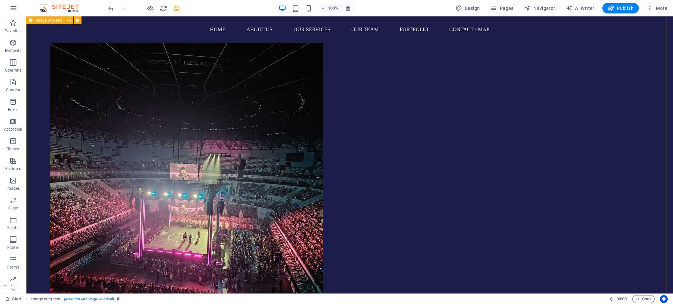
scroll to position [609, 0]
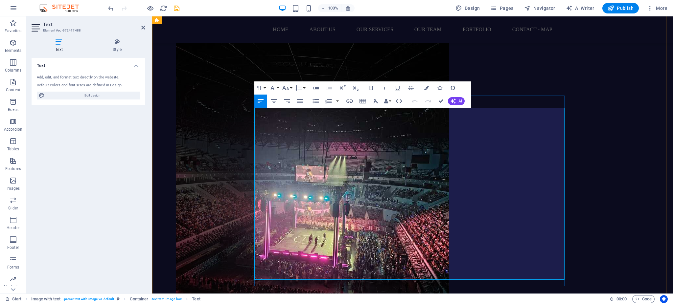
drag, startPoint x: 263, startPoint y: 121, endPoint x: 448, endPoint y: 145, distance: 186.9
click at [427, 86] on icon "button" at bounding box center [426, 88] width 5 height 5
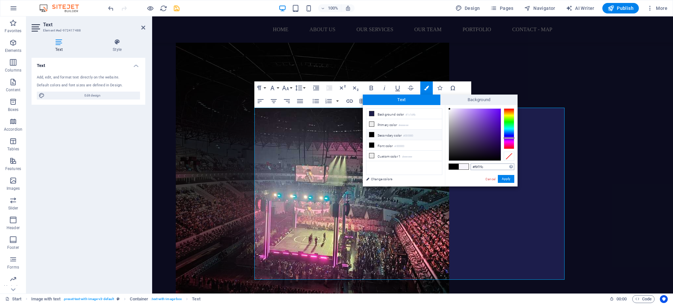
click at [472, 167] on input "#f9f7fc" at bounding box center [492, 167] width 44 height 7
copy strong "​ PT. [PERSON_NAME], UNDER THE TRADEMARK BB PRATAMA, WAS FOUNDED IN [DATE] IN […"
click at [623, 137] on div "ABOUT US ​ PT. [PERSON_NAME], UNDER THE TRADEMARK BB PRATAMA, WAS FOUNDED IN [D…" at bounding box center [412, 249] width 521 height 635
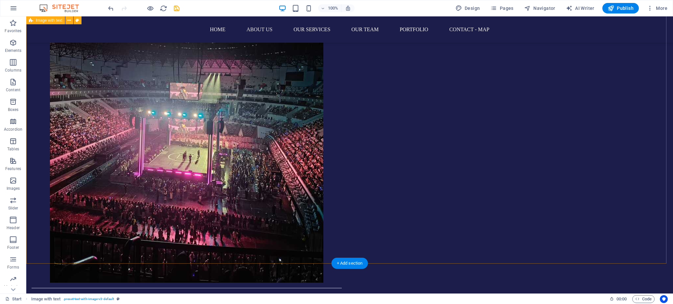
scroll to position [1325, 0]
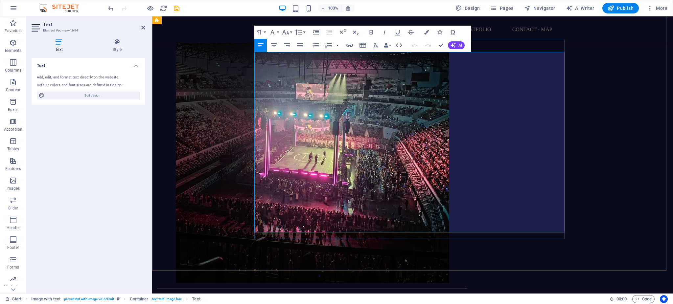
drag, startPoint x: 331, startPoint y: 65, endPoint x: 518, endPoint y: 211, distance: 236.8
click at [424, 31] on icon "button" at bounding box center [426, 32] width 5 height 5
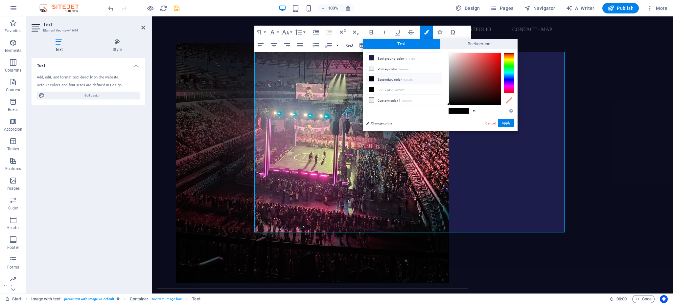
type input "#"
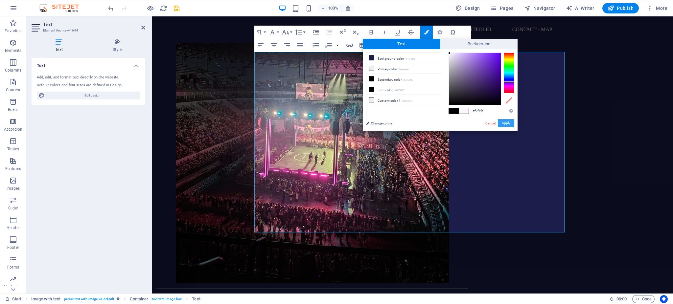
click at [504, 123] on button "Apply" at bounding box center [506, 123] width 16 height 8
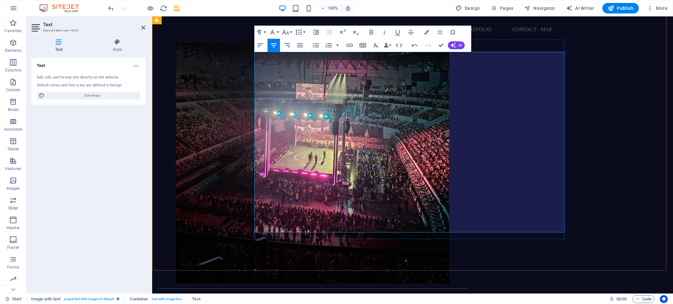
click at [273, 45] on icon "button" at bounding box center [274, 45] width 6 height 4
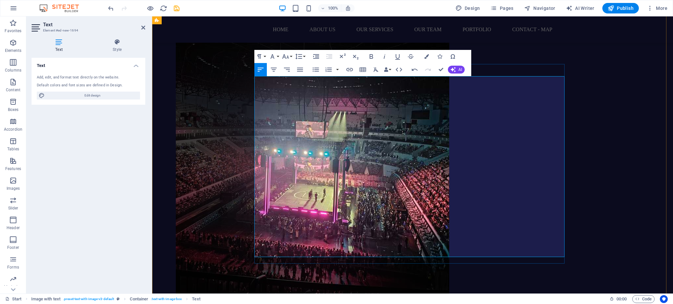
scroll to position [1287, 0]
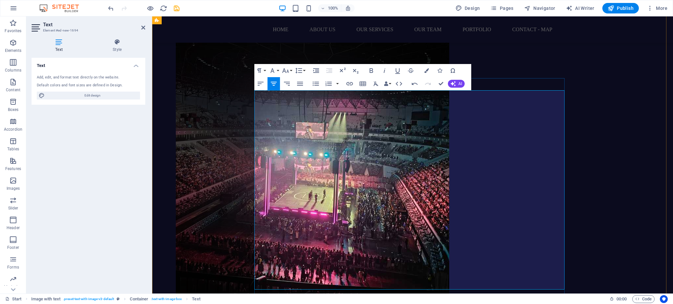
drag, startPoint x: 409, startPoint y: 94, endPoint x: 487, endPoint y: 123, distance: 83.4
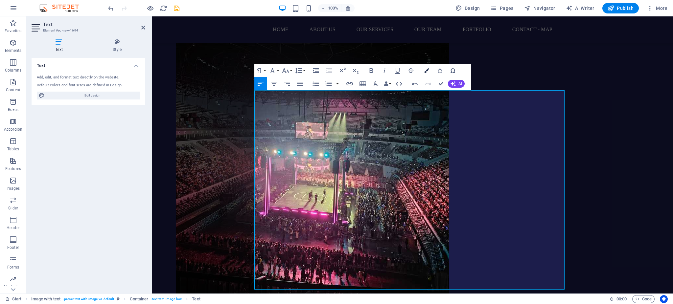
click at [424, 71] on icon "button" at bounding box center [426, 70] width 5 height 5
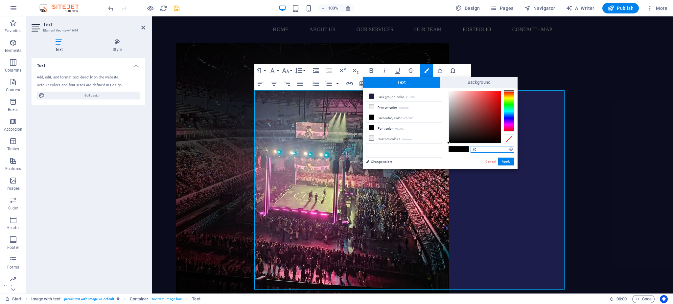
type input "#"
paste input "#f9f7fc"
type input "#f9f7fc"
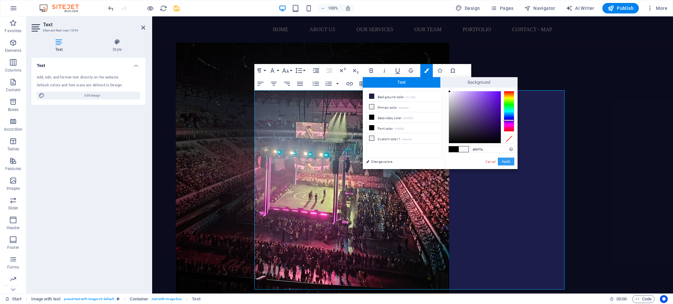
click at [503, 162] on button "Apply" at bounding box center [506, 162] width 16 height 8
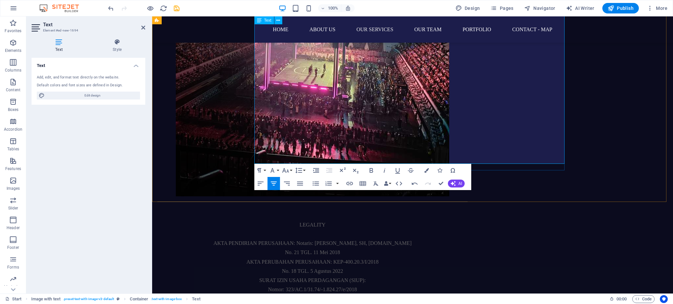
scroll to position [1422, 0]
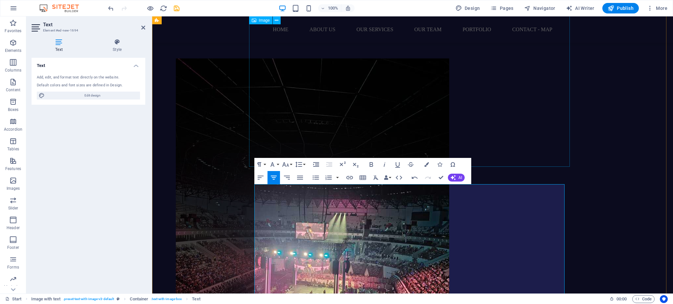
scroll to position [1185, 0]
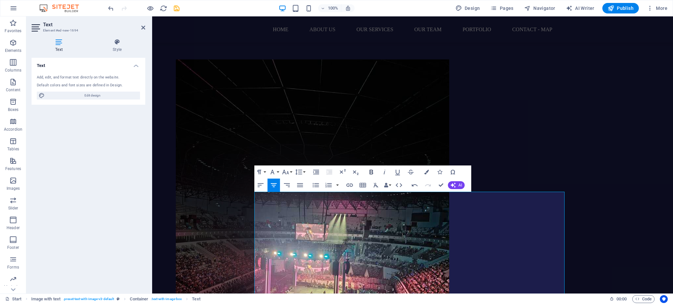
click at [371, 173] on icon "button" at bounding box center [371, 172] width 8 height 8
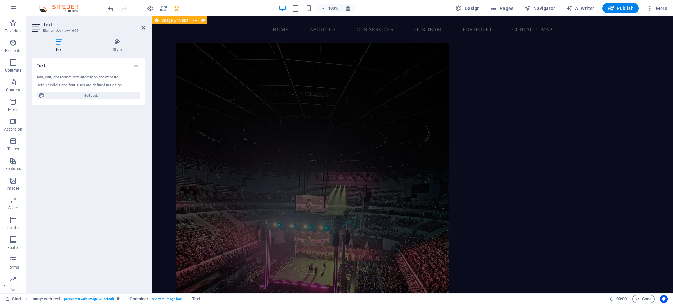
scroll to position [576, 0]
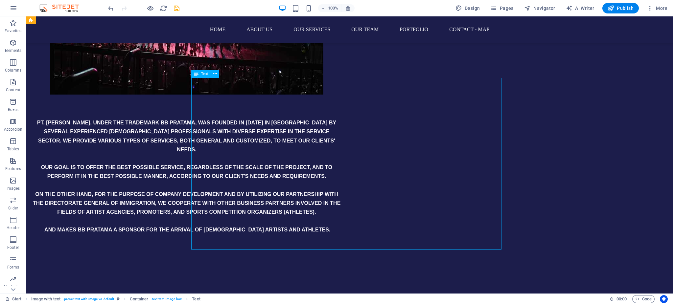
scroll to position [648, 0]
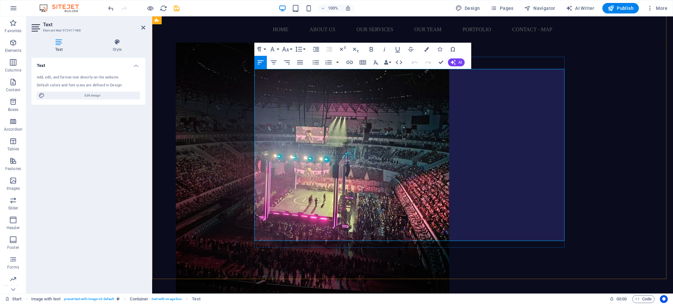
drag, startPoint x: 398, startPoint y: 102, endPoint x: 272, endPoint y: 102, distance: 125.8
click at [427, 50] on icon "button" at bounding box center [426, 49] width 5 height 5
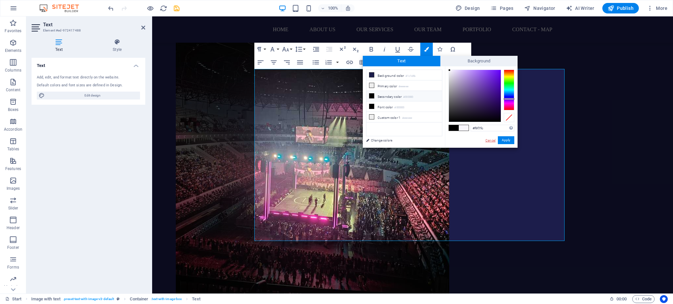
click at [492, 141] on link "Cancel" at bounding box center [489, 140] width 11 height 5
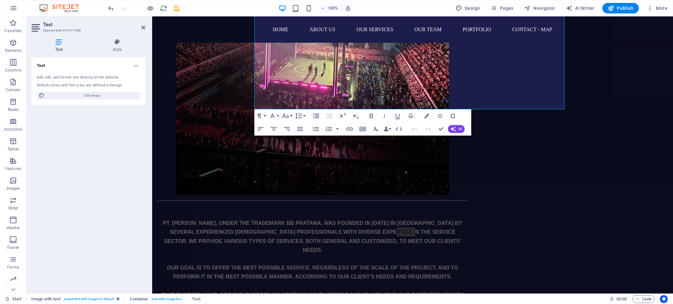
scroll to position [779, 0]
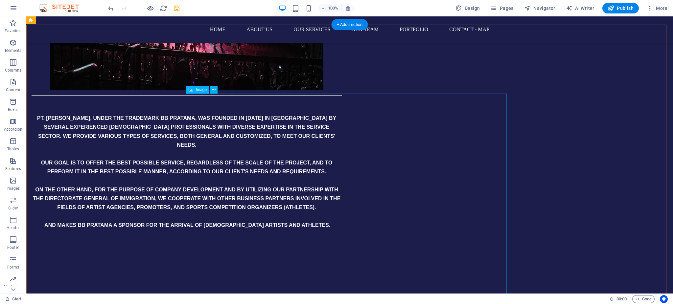
scroll to position [871, 0]
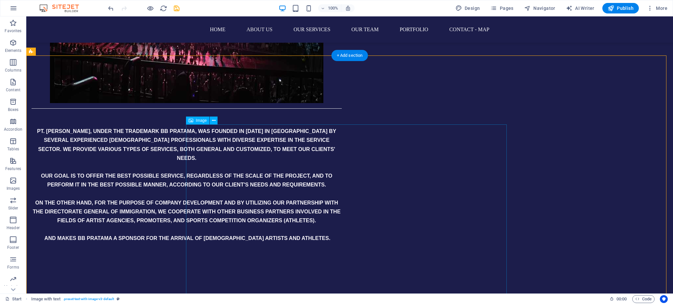
click at [213, 123] on icon at bounding box center [214, 120] width 4 height 7
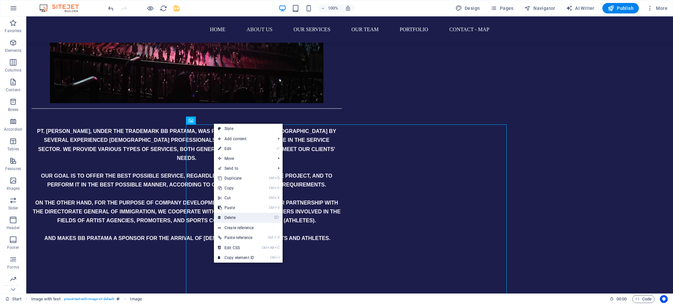
click at [235, 213] on link "⌦ Delete" at bounding box center [236, 218] width 44 height 10
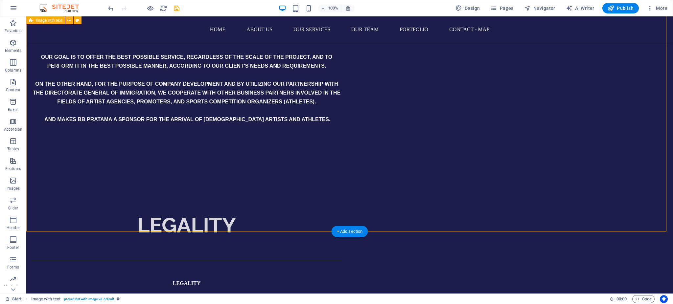
scroll to position [989, 0]
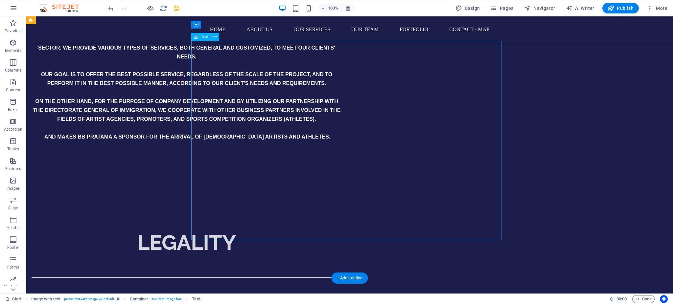
scroll to position [942, 0]
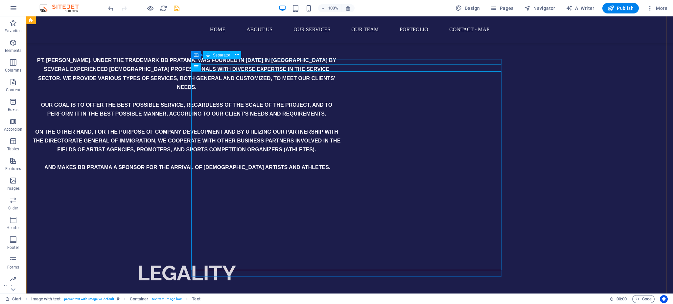
click at [342, 304] on div at bounding box center [187, 308] width 310 height 0
click at [235, 55] on icon at bounding box center [237, 55] width 4 height 7
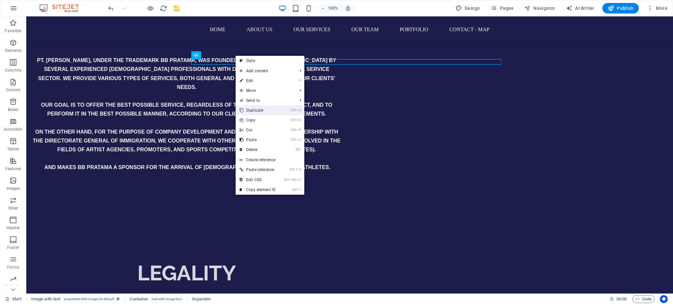
click at [256, 111] on link "Ctrl D Duplicate" at bounding box center [257, 110] width 44 height 10
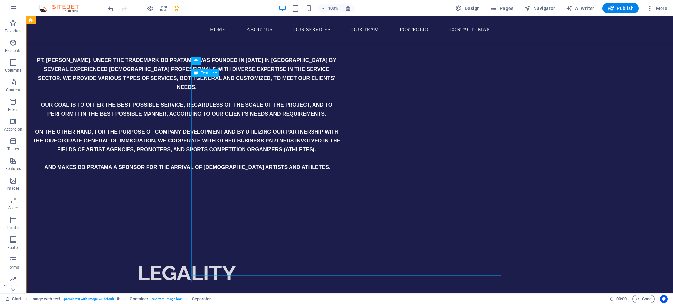
drag, startPoint x: 379, startPoint y: 67, endPoint x: 384, endPoint y: 166, distance: 98.3
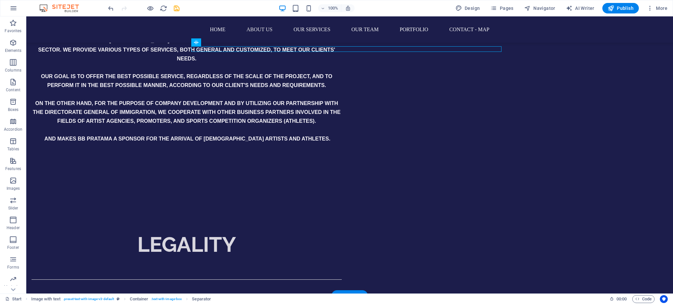
drag, startPoint x: 353, startPoint y: 67, endPoint x: 344, endPoint y: 268, distance: 200.9
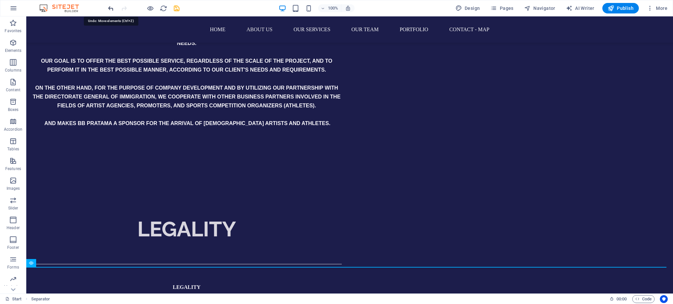
click at [109, 10] on icon "undo" at bounding box center [111, 9] width 8 height 8
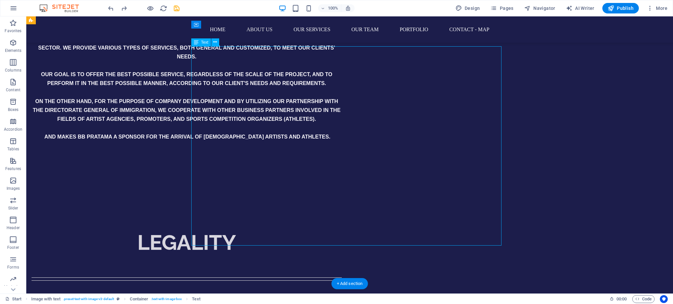
scroll to position [932, 0]
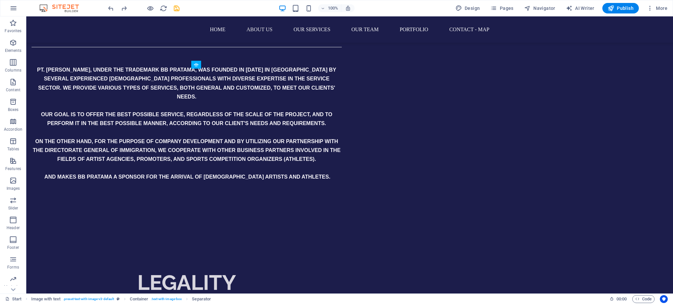
drag, startPoint x: 277, startPoint y: 74, endPoint x: 278, endPoint y: 207, distance: 132.7
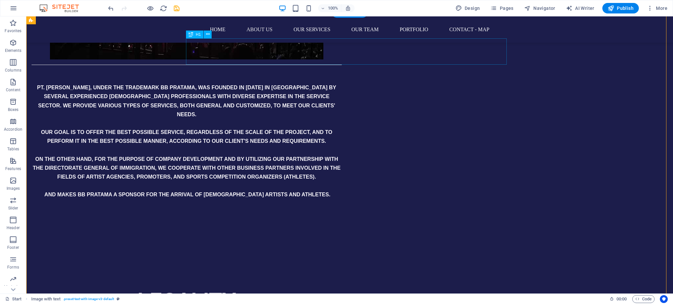
scroll to position [914, 0]
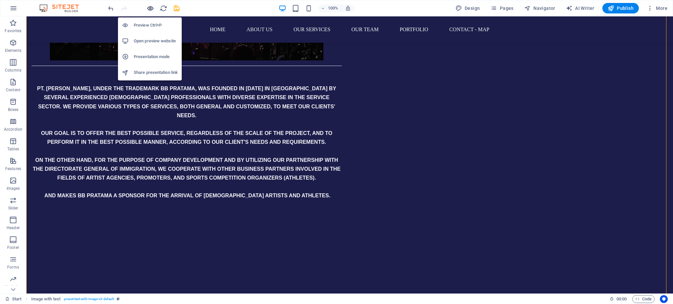
click at [146, 7] on icon "button" at bounding box center [150, 9] width 8 height 8
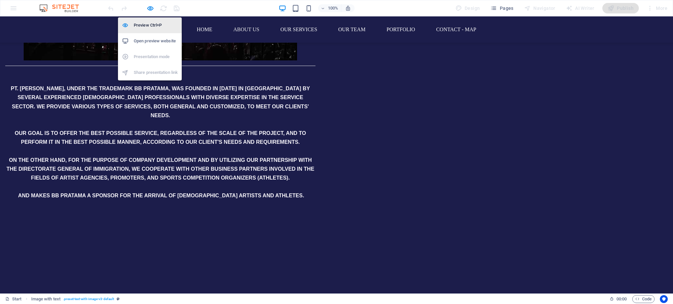
click at [146, 25] on h6 "Preview Ctrl+P" at bounding box center [156, 25] width 44 height 8
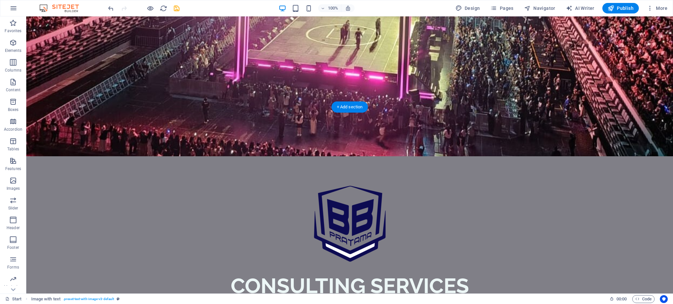
scroll to position [0, 0]
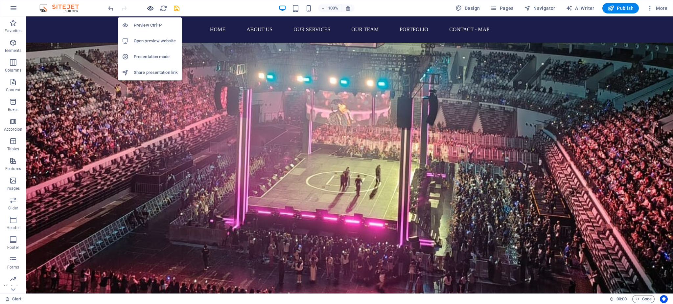
click at [151, 7] on icon "button" at bounding box center [150, 9] width 8 height 8
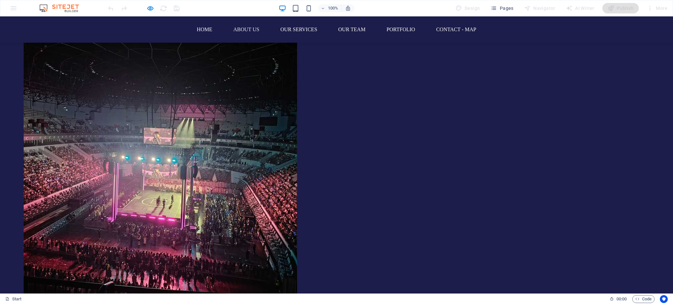
scroll to position [643, 0]
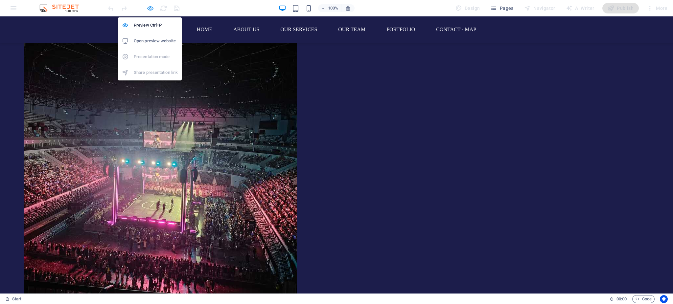
click at [151, 7] on icon "button" at bounding box center [150, 9] width 8 height 8
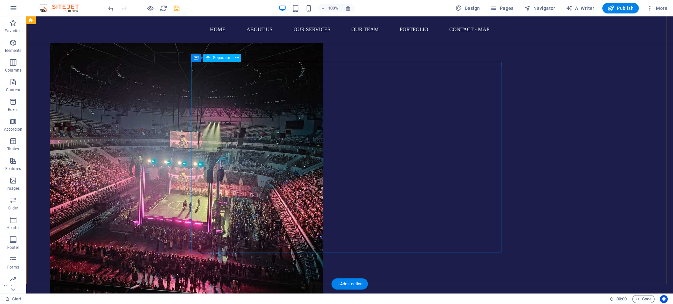
click at [235, 58] on icon at bounding box center [237, 57] width 4 height 7
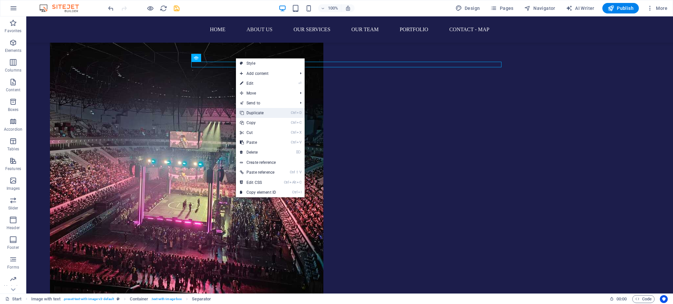
click at [254, 114] on link "Ctrl D Duplicate" at bounding box center [258, 113] width 44 height 10
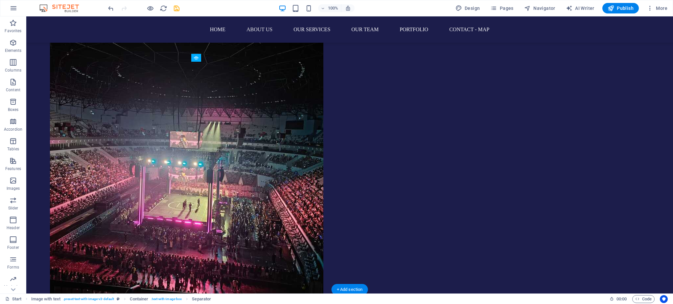
drag, startPoint x: 257, startPoint y: 70, endPoint x: 257, endPoint y: 131, distance: 60.4
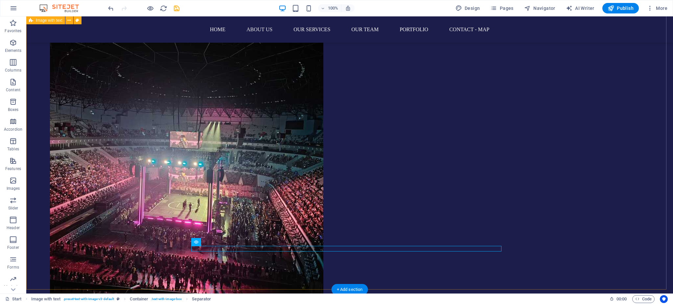
click at [524, 138] on div "ABOUT US PT. [PERSON_NAME], UNDER THE TRADEMARK BB PRATAMA, WAS FOUNDED IN [DAT…" at bounding box center [349, 218] width 646 height 640
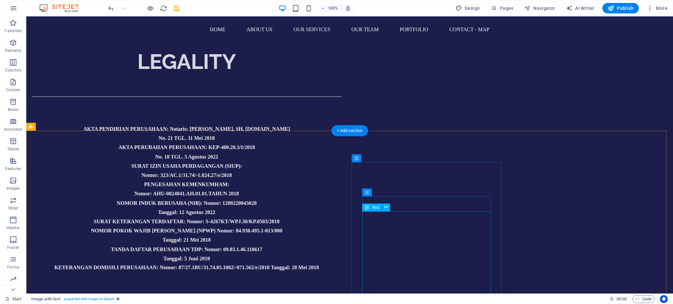
scroll to position [1158, 0]
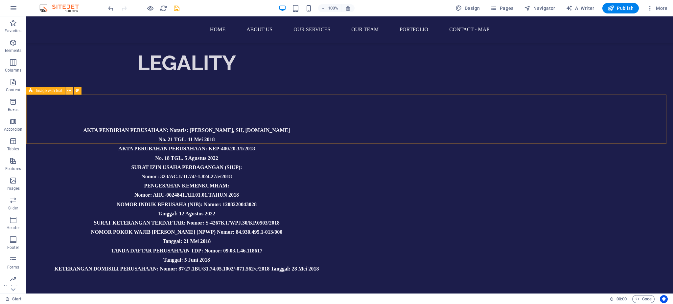
click at [68, 92] on icon at bounding box center [69, 90] width 4 height 7
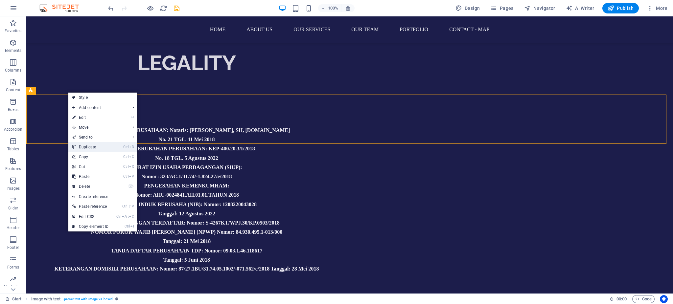
click at [85, 149] on link "Ctrl D Duplicate" at bounding box center [90, 147] width 44 height 10
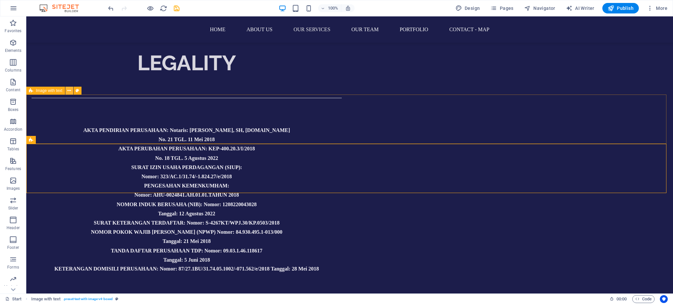
click at [68, 91] on icon at bounding box center [69, 90] width 4 height 7
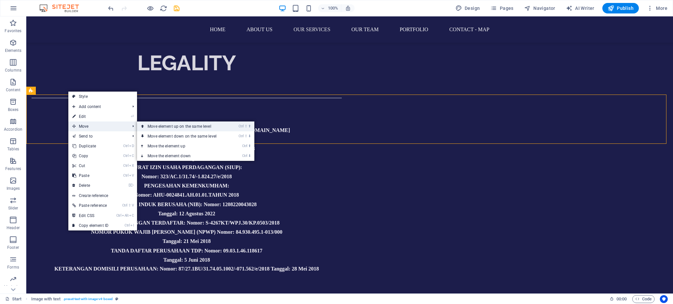
click at [146, 127] on link "Ctrl ⇧ ⬆ Move element up on the same level" at bounding box center [183, 127] width 93 height 10
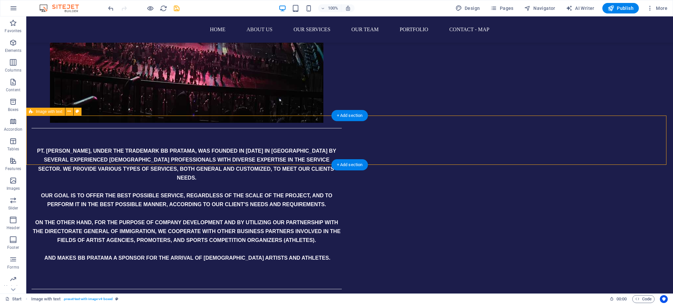
scroll to position [802, 0]
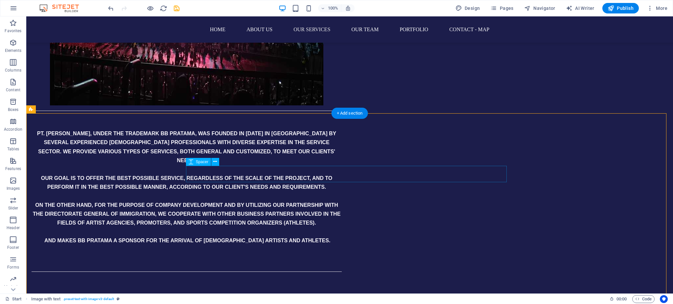
scroll to position [868, 0]
click at [206, 137] on icon at bounding box center [208, 135] width 4 height 7
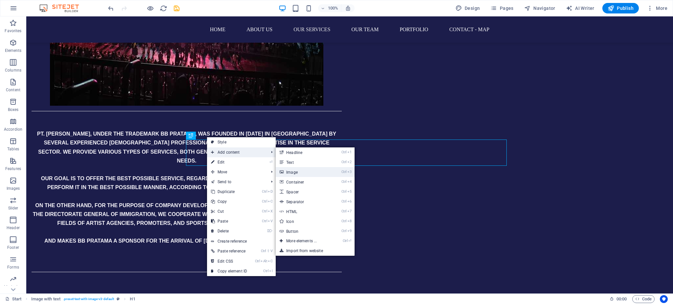
click at [293, 169] on link "Ctrl 3 Image" at bounding box center [303, 172] width 54 height 10
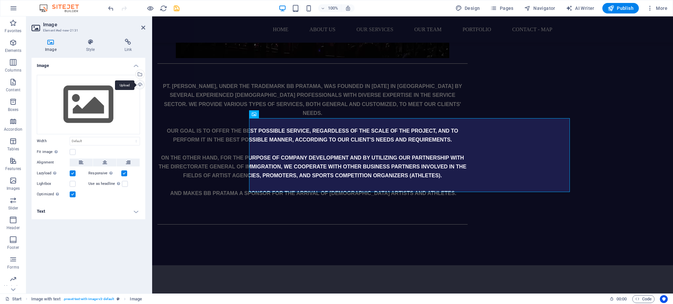
click at [138, 88] on div "Upload" at bounding box center [139, 85] width 10 height 10
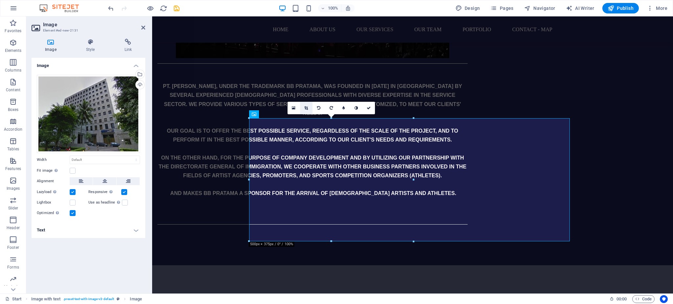
click at [306, 107] on icon at bounding box center [306, 108] width 4 height 4
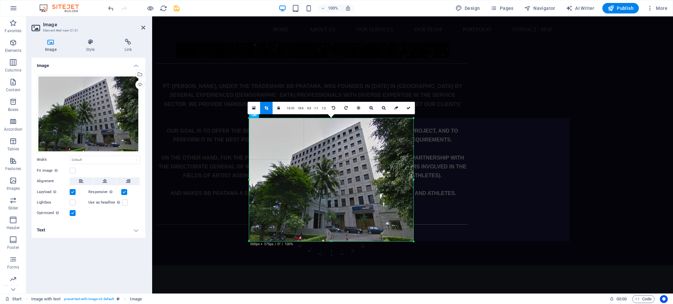
click at [331, 240] on div at bounding box center [331, 241] width 164 height 2
drag, startPoint x: 331, startPoint y: 240, endPoint x: 332, endPoint y: 236, distance: 4.3
click at [332, 236] on div at bounding box center [331, 237] width 164 height 2
click at [407, 108] on icon at bounding box center [408, 108] width 4 height 4
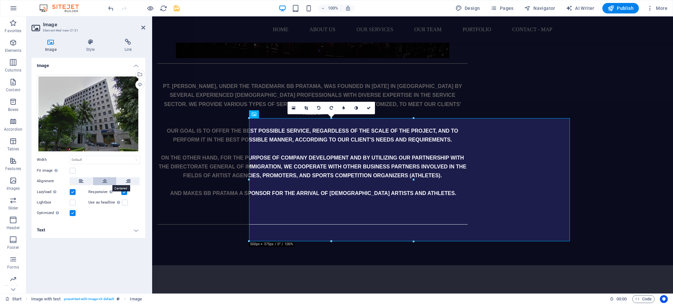
click at [104, 184] on icon at bounding box center [104, 181] width 5 height 8
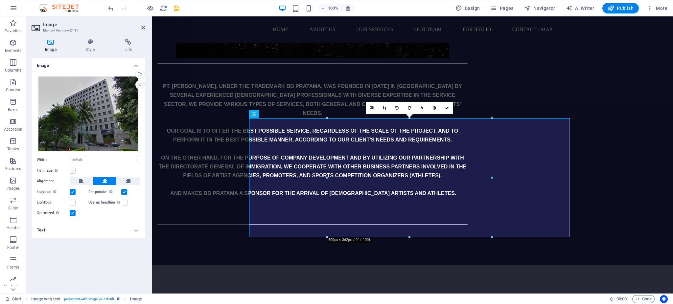
click at [70, 172] on label at bounding box center [73, 171] width 6 height 6
click at [0, 0] on input "Fit image Automatically fit image to a fixed width and height" at bounding box center [0, 0] width 0 height 0
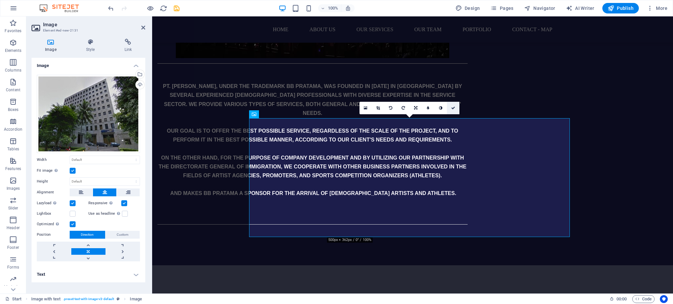
click at [454, 106] on icon at bounding box center [453, 108] width 4 height 4
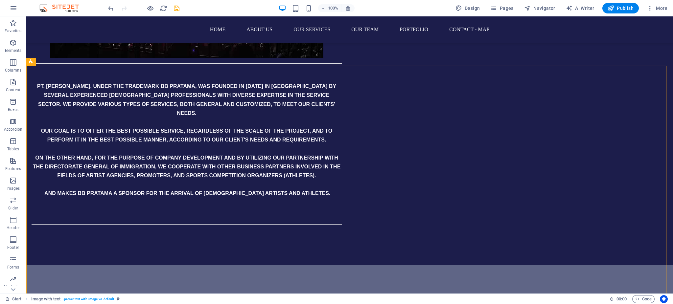
scroll to position [946, 0]
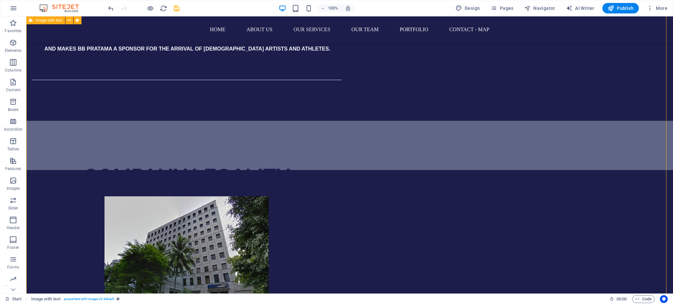
scroll to position [1059, 0]
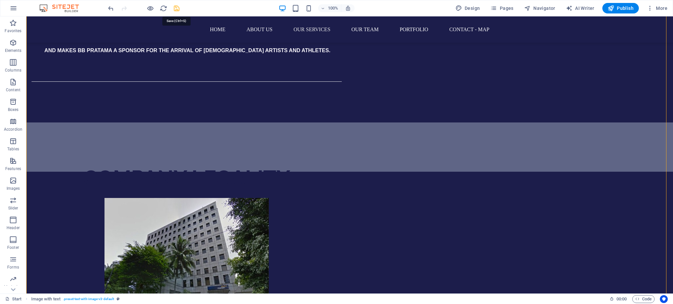
click at [176, 8] on icon "save" at bounding box center [177, 9] width 8 height 8
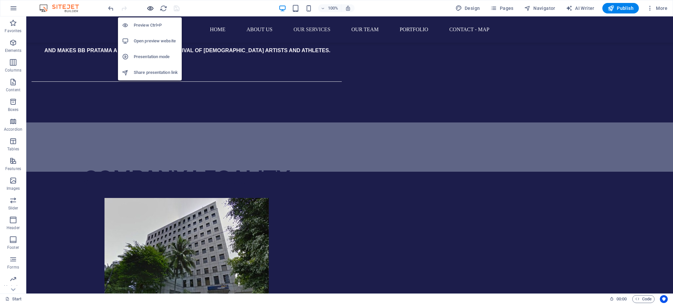
click at [152, 8] on icon "button" at bounding box center [150, 9] width 8 height 8
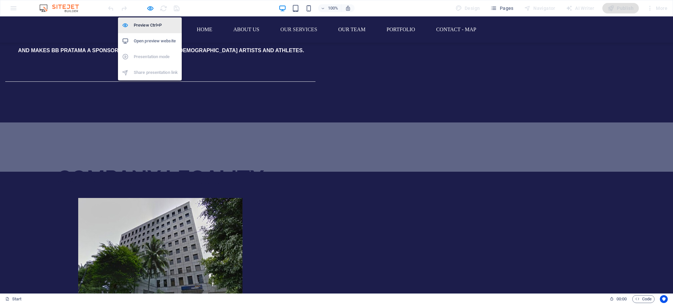
click at [143, 26] on h6 "Preview Ctrl+P" at bounding box center [156, 25] width 44 height 8
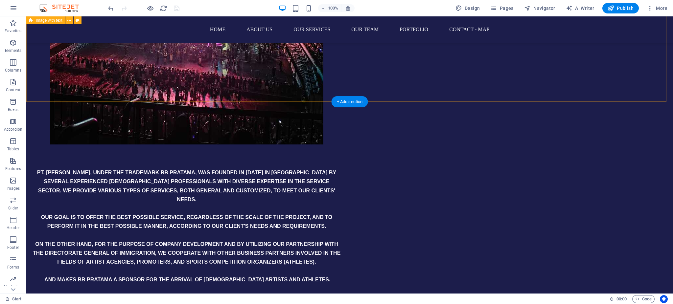
scroll to position [829, 0]
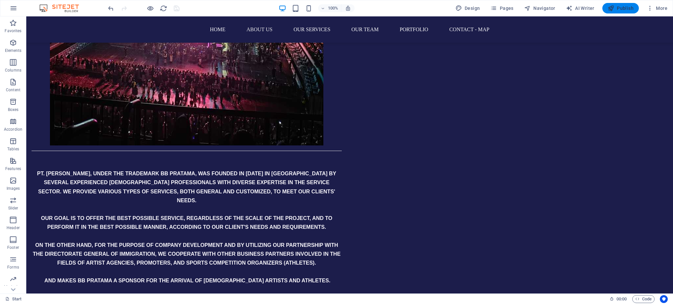
click at [616, 10] on span "Publish" at bounding box center [620, 8] width 26 height 7
